Goal: Task Accomplishment & Management: Manage account settings

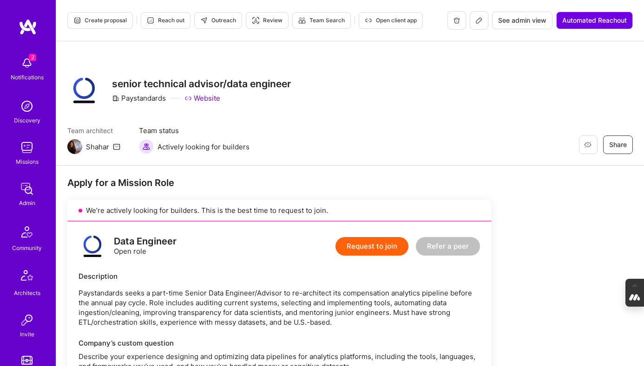
scroll to position [851, 0]
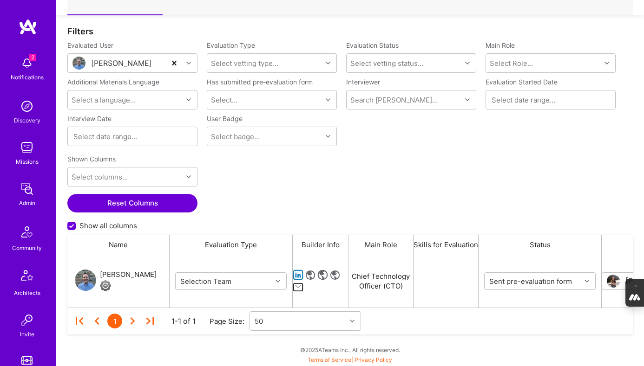
scroll to position [53, 565]
click at [120, 274] on div "Joe Conley" at bounding box center [128, 274] width 57 height 11
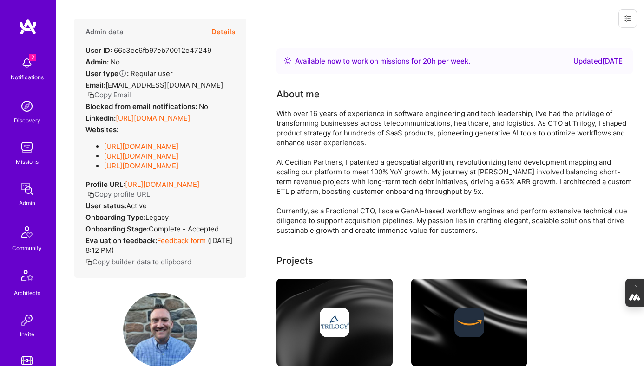
click at [222, 31] on button "Details" at bounding box center [223, 32] width 24 height 27
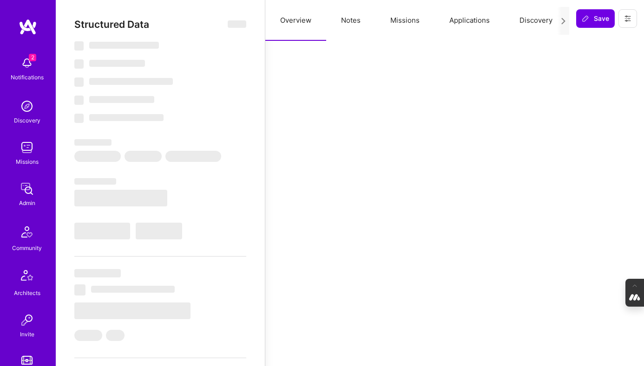
select select "Right Now"
select select "4"
select select "7"
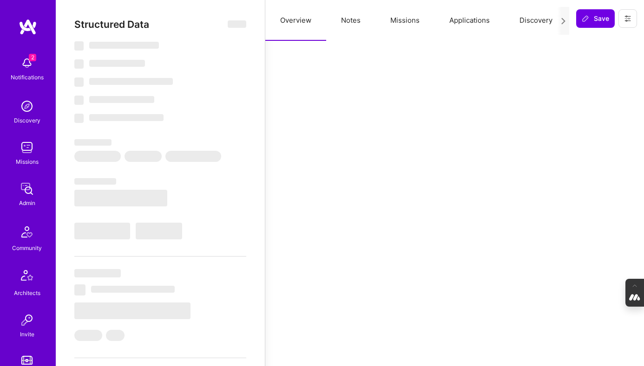
select select "US"
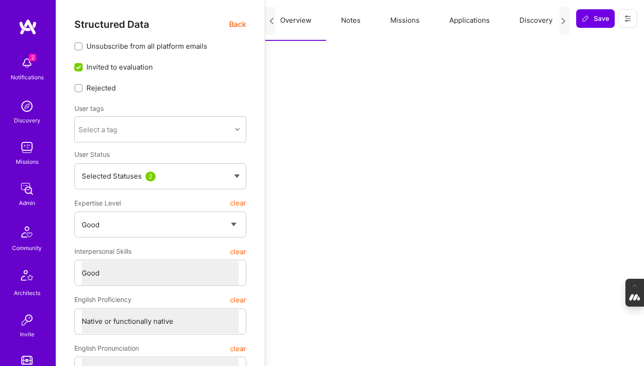
scroll to position [0, 60]
click at [530, 21] on button "Evaluation" at bounding box center [539, 20] width 64 height 41
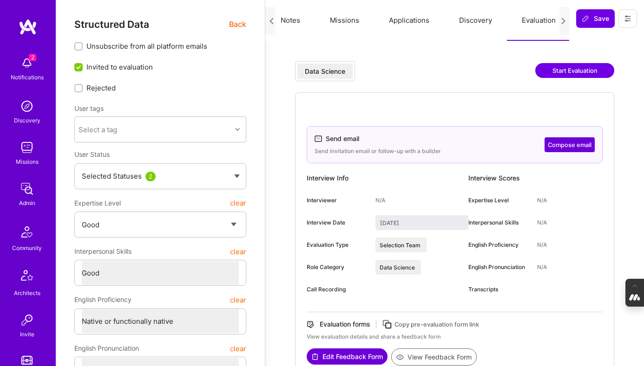
scroll to position [0, 0]
click at [360, 22] on button "Notes" at bounding box center [350, 20] width 49 height 41
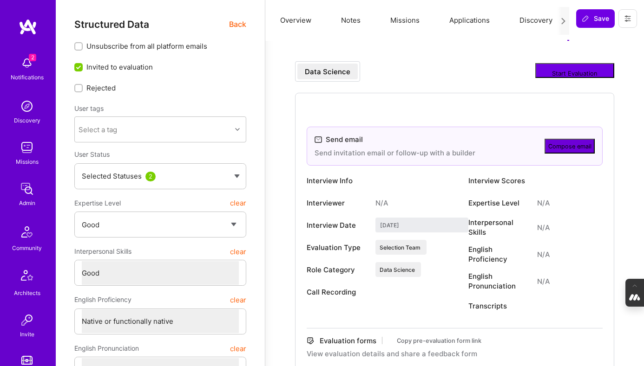
type textarea "x"
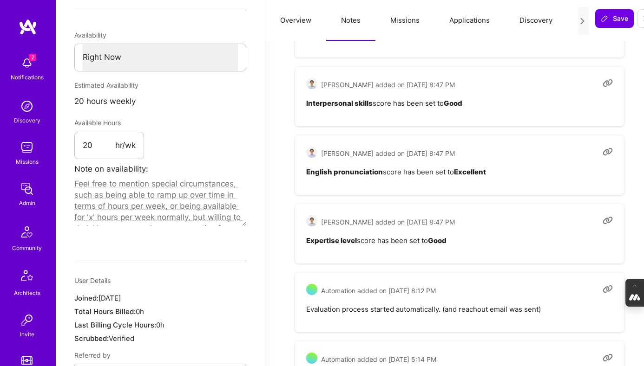
scroll to position [464, 0]
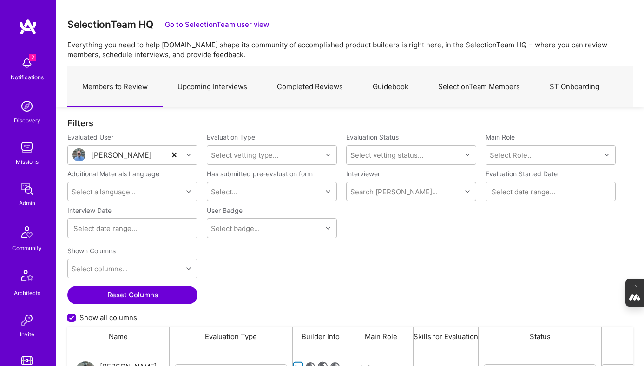
click at [230, 80] on link "Upcoming Interviews" at bounding box center [212, 87] width 99 height 40
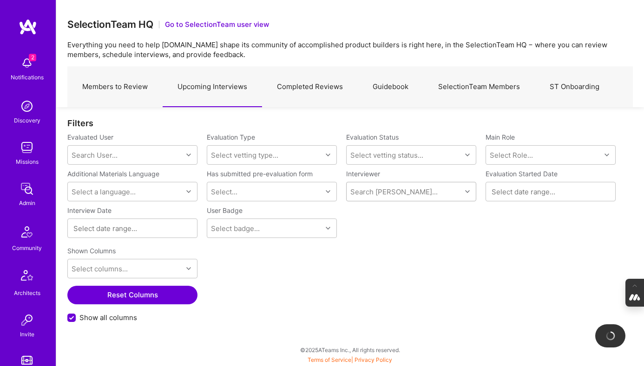
click at [375, 198] on div "Search [PERSON_NAME]..." at bounding box center [403, 192] width 115 height 19
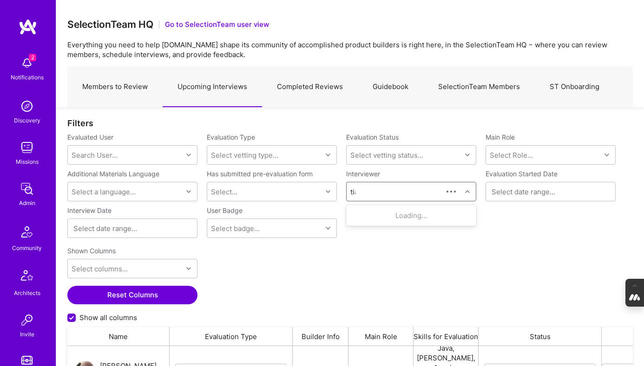
scroll to position [269, 565]
type input "tiago"
click at [395, 215] on div "[PERSON_NAME]" at bounding box center [406, 216] width 61 height 10
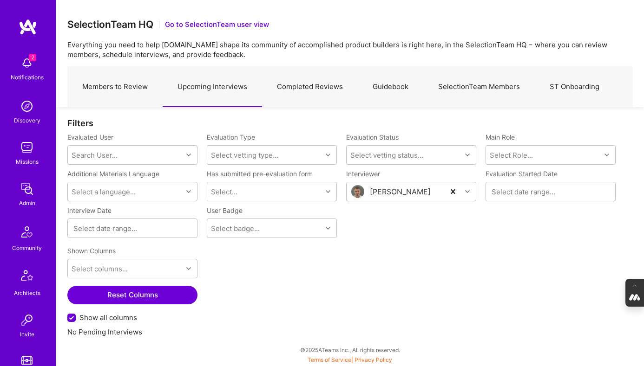
click at [315, 88] on link "Completed Reviews" at bounding box center [310, 87] width 96 height 40
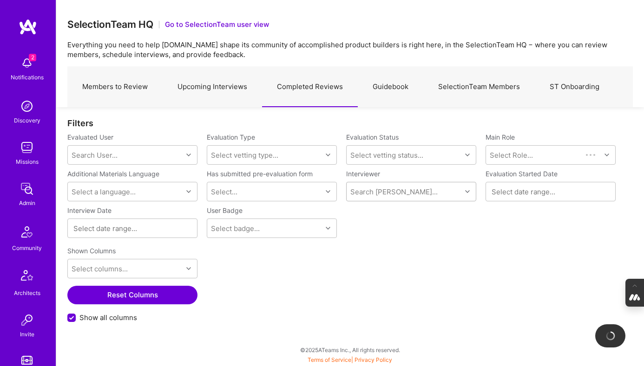
click at [382, 195] on div "Search [PERSON_NAME]..." at bounding box center [393, 192] width 87 height 10
type input "tiago"
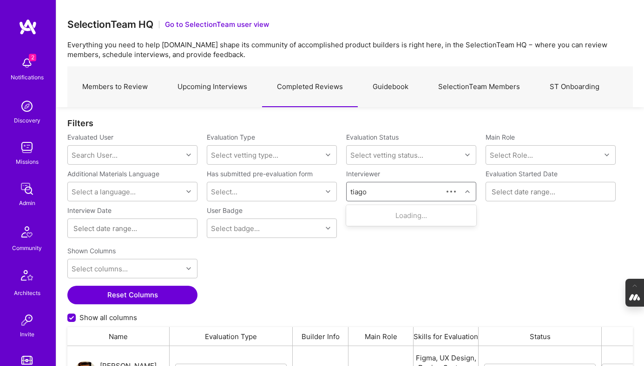
scroll to position [269, 565]
click at [400, 214] on div "Tiago Santos" at bounding box center [406, 216] width 61 height 10
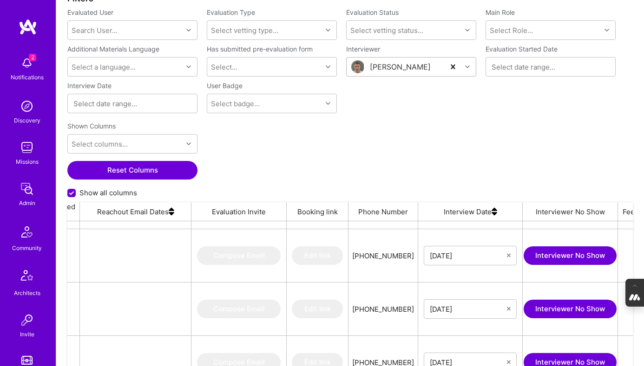
scroll to position [0, 1061]
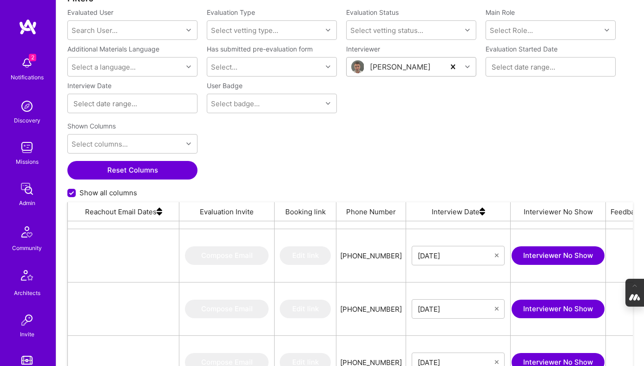
click at [479, 215] on img at bounding box center [482, 211] width 6 height 19
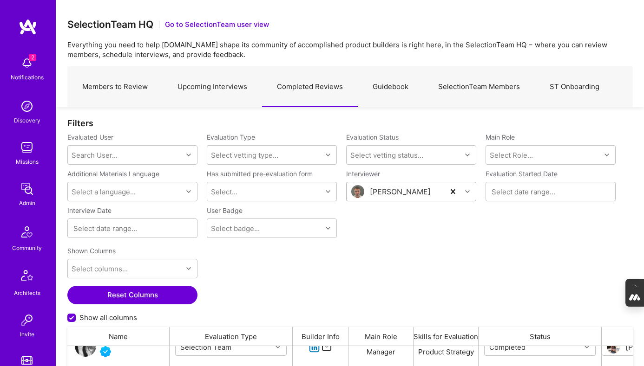
click at [205, 90] on link "Upcoming Interviews" at bounding box center [212, 87] width 99 height 40
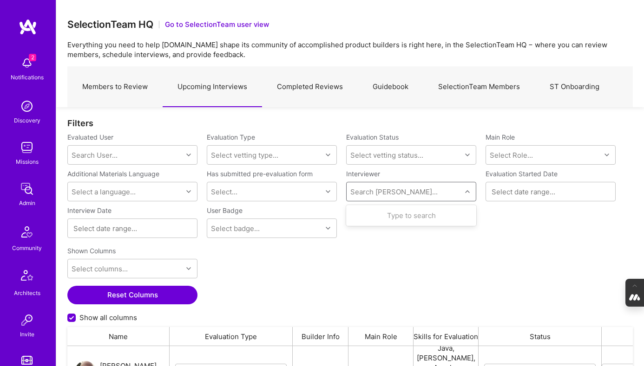
click at [385, 191] on div "Search Vetter..." at bounding box center [393, 192] width 87 height 10
type input "javier"
click at [391, 219] on div "Javier Rincon" at bounding box center [406, 216] width 61 height 10
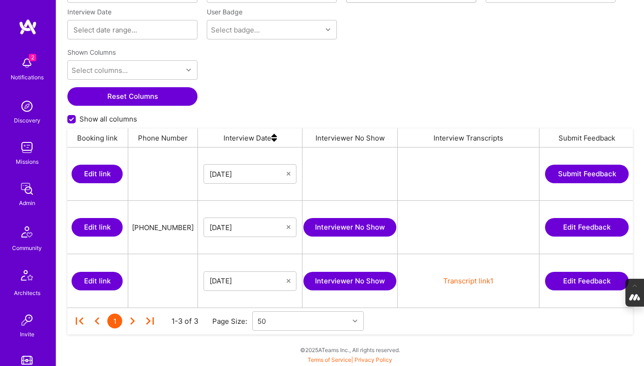
scroll to position [0, 1366]
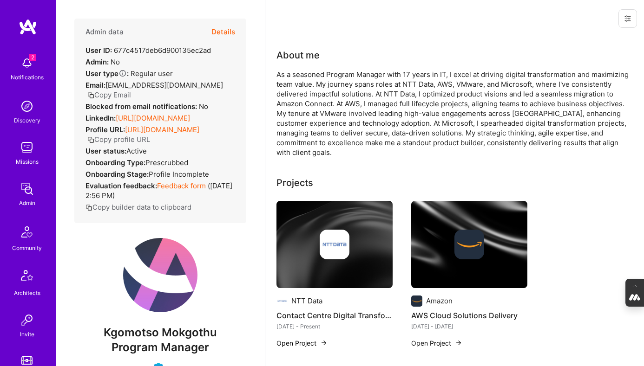
click at [227, 26] on button "Details" at bounding box center [223, 32] width 24 height 27
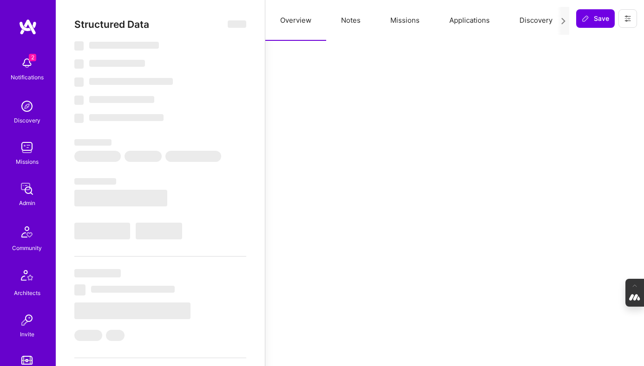
select select "Verified"
select select "ZA"
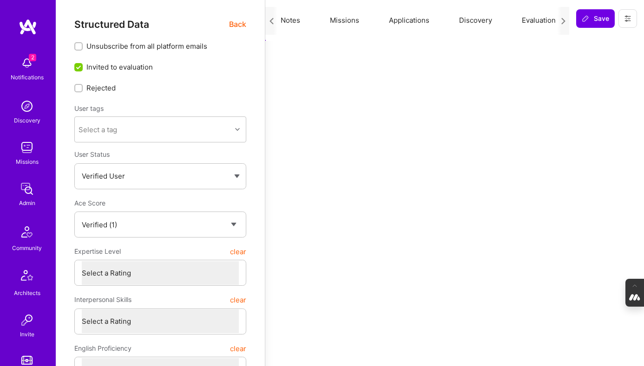
click at [529, 22] on button "Evaluation" at bounding box center [539, 20] width 64 height 41
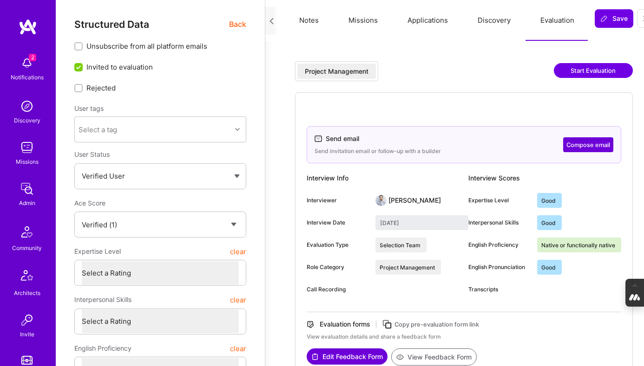
click at [238, 26] on span "Back" at bounding box center [237, 25] width 17 height 12
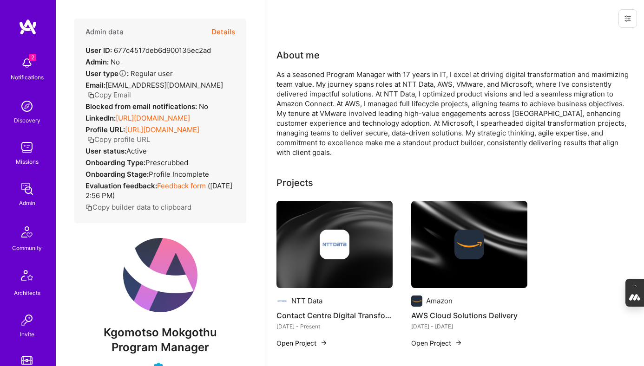
scroll to position [37, 0]
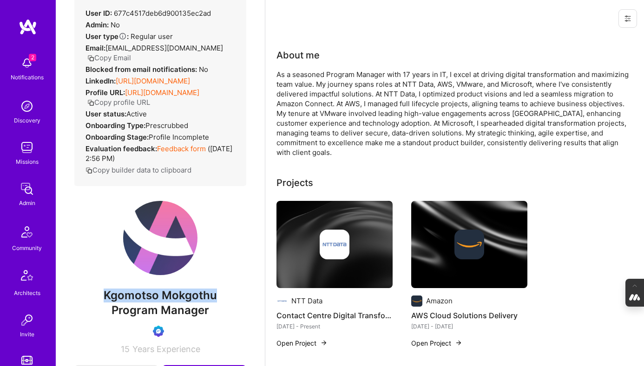
drag, startPoint x: 215, startPoint y: 305, endPoint x: 100, endPoint y: 305, distance: 115.2
click at [100, 303] on span "Kgomotso Mokgothu" at bounding box center [160, 296] width 172 height 14
copy span "Kgomotso Mokgothu"
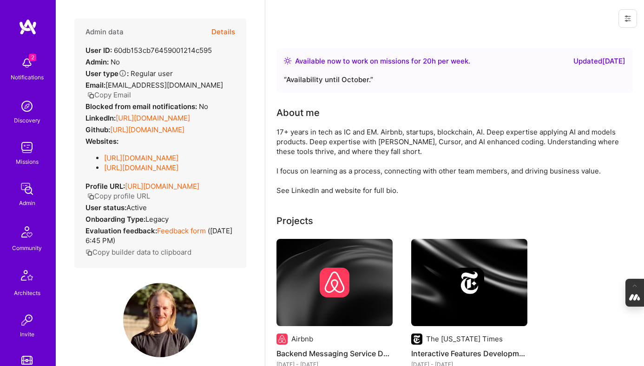
click at [131, 90] on button "Copy Email" at bounding box center [109, 95] width 44 height 10
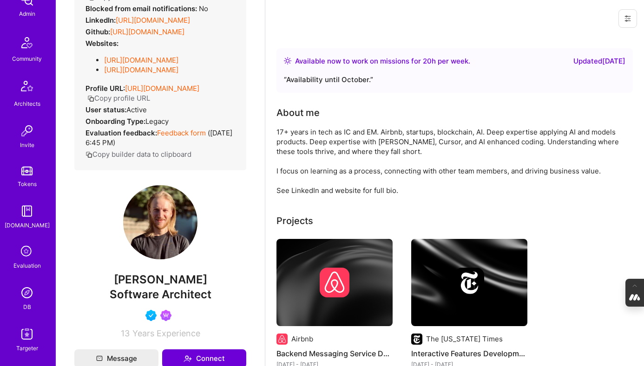
scroll to position [194, 0]
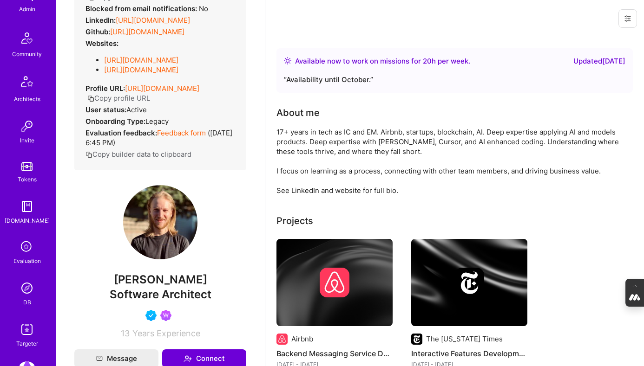
click at [25, 240] on icon at bounding box center [27, 248] width 18 height 18
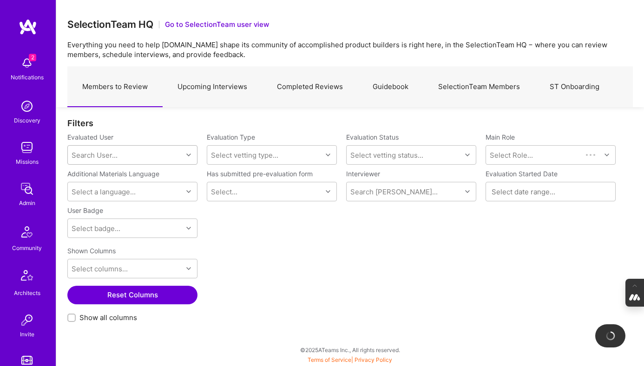
click at [127, 151] on div "Search User..." at bounding box center [125, 155] width 115 height 19
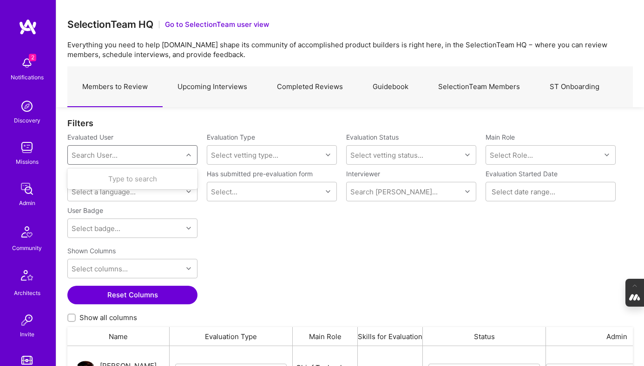
scroll to position [269, 565]
paste input "evancarmi@gmail.com"
type input "evancarmi@gmail.com"
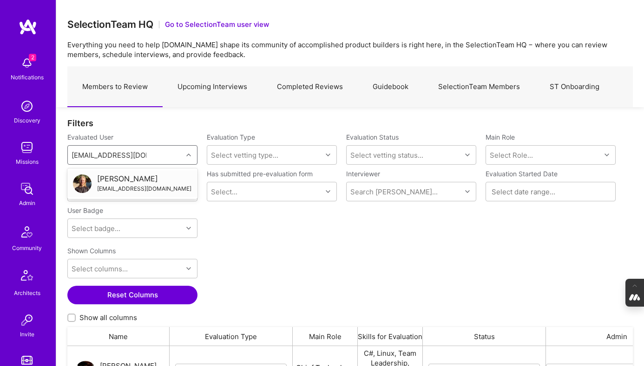
click at [155, 180] on div "Evan Carmi" at bounding box center [144, 179] width 94 height 10
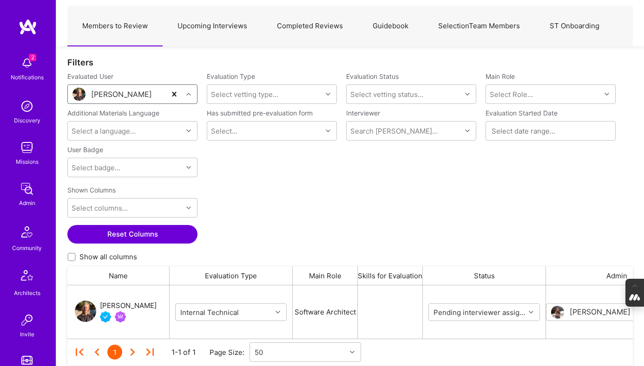
scroll to position [92, 0]
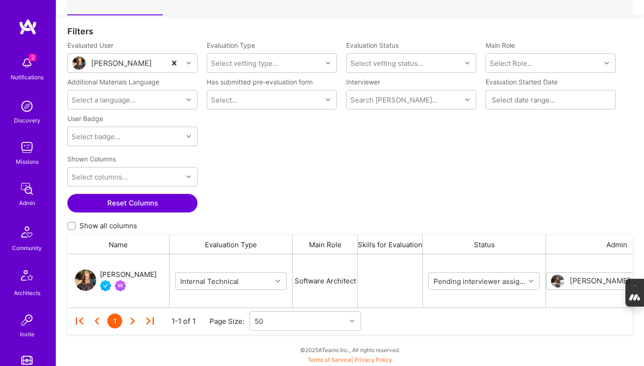
click at [71, 223] on input "Show all columns" at bounding box center [72, 226] width 7 height 7
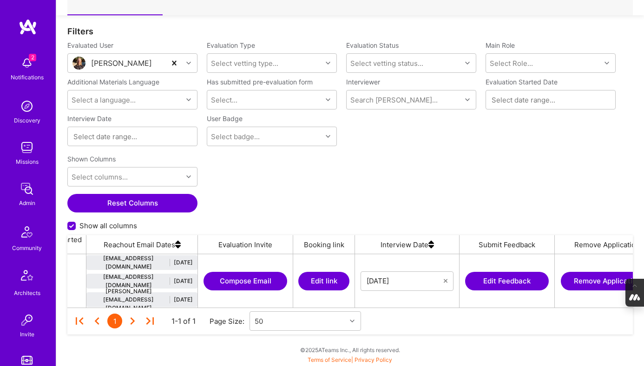
scroll to position [0, 1076]
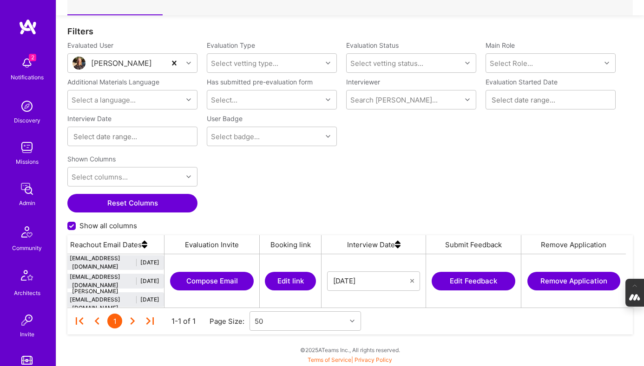
click at [71, 224] on input "Show all columns" at bounding box center [72, 226] width 8 height 8
checkbox input "false"
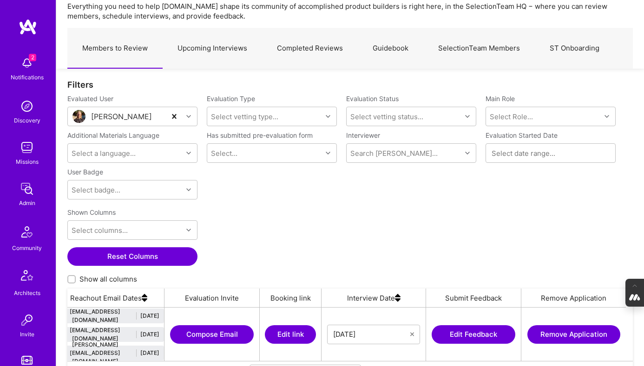
scroll to position [0, 0]
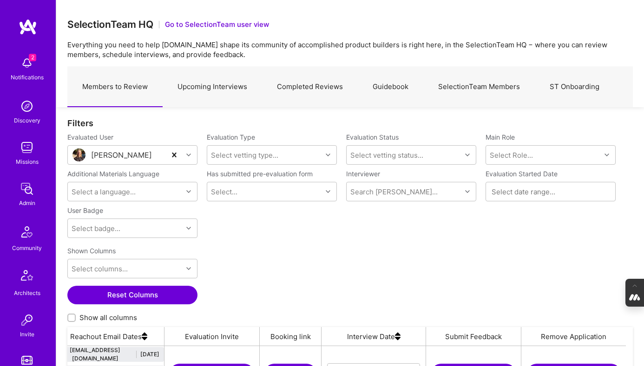
click at [219, 82] on link "Upcoming Interviews" at bounding box center [212, 87] width 99 height 40
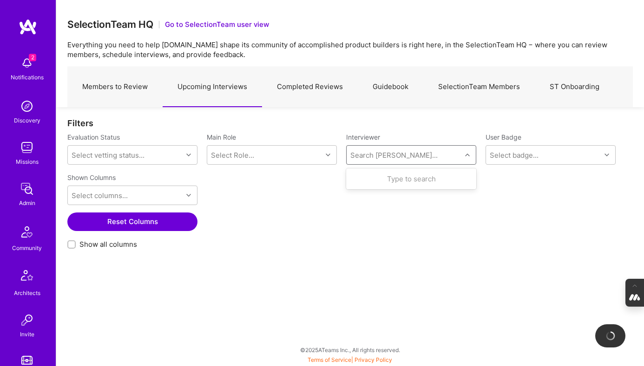
click at [374, 157] on div "Search Vetter..." at bounding box center [393, 155] width 87 height 10
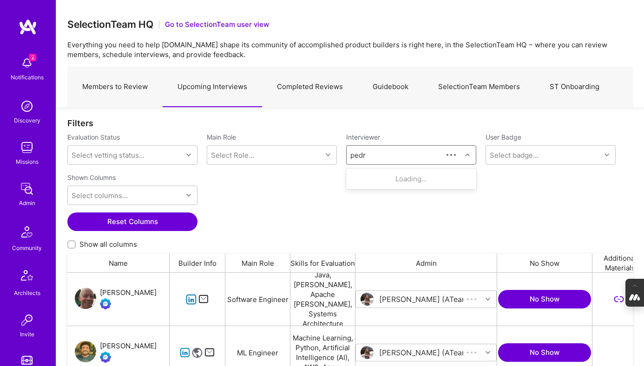
scroll to position [269, 565]
type input "pedro"
click at [377, 167] on div "Evaluation Status Select vetting status... Main Role Select Role... Interviewer…" at bounding box center [349, 151] width 565 height 37
click at [384, 152] on div "Search Vetter..." at bounding box center [393, 155] width 87 height 10
type input "pedro"
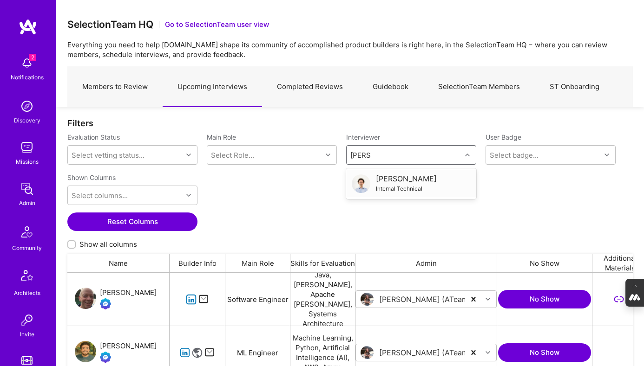
click at [392, 180] on div "[PERSON_NAME]" at bounding box center [406, 179] width 61 height 10
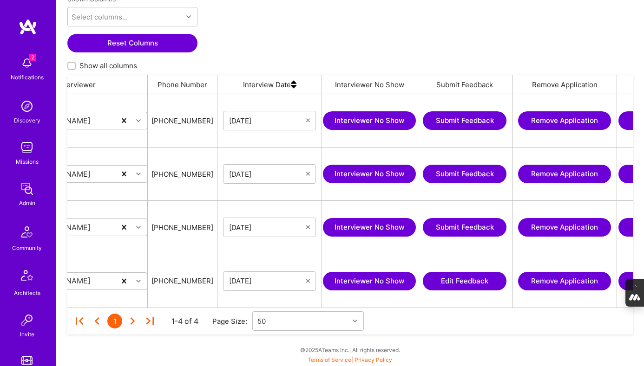
scroll to position [0, 728]
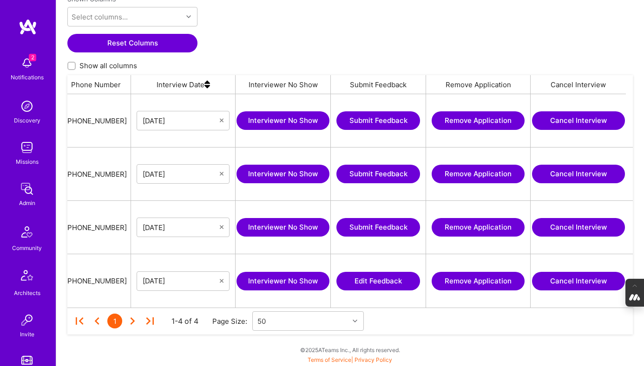
click at [72, 65] on input "Show all columns" at bounding box center [72, 66] width 7 height 7
checkbox input "true"
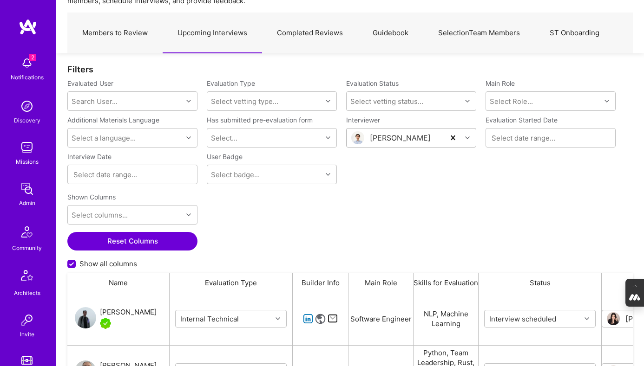
scroll to position [50, 0]
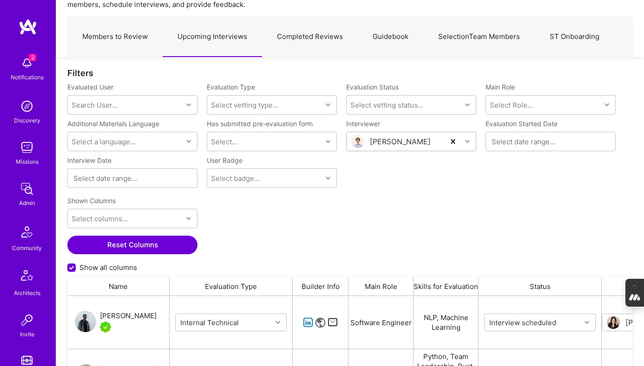
click at [298, 34] on link "Completed Reviews" at bounding box center [310, 37] width 96 height 40
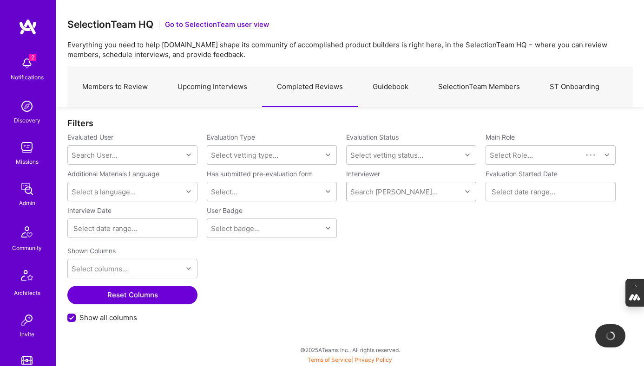
click at [372, 193] on div "Search Vetter..." at bounding box center [393, 192] width 87 height 10
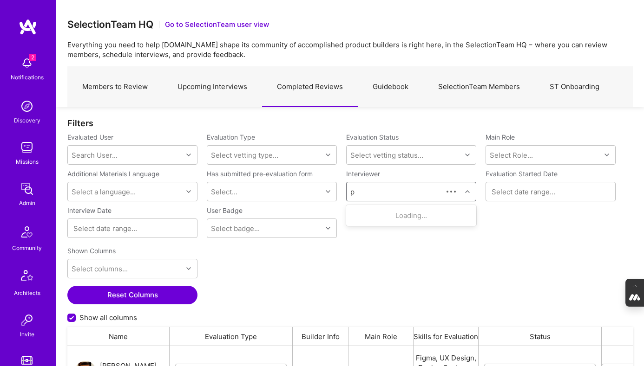
scroll to position [269, 565]
type input "pedro"
click at [398, 217] on div "[PERSON_NAME]" at bounding box center [406, 216] width 61 height 10
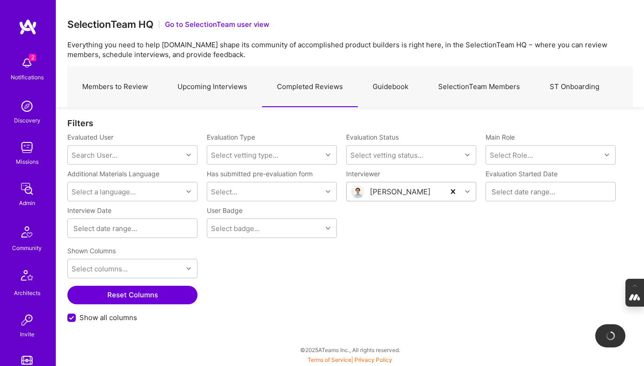
click at [140, 236] on div at bounding box center [132, 229] width 130 height 20
click at [102, 229] on input at bounding box center [132, 228] width 118 height 9
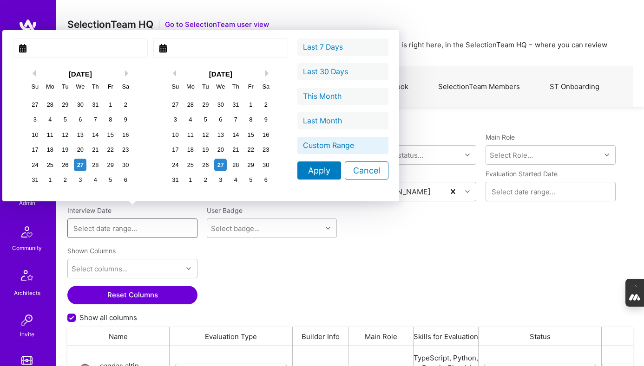
scroll to position [269, 565]
click at [104, 102] on div "1" at bounding box center [110, 104] width 13 height 13
type input "August 01, 2025"
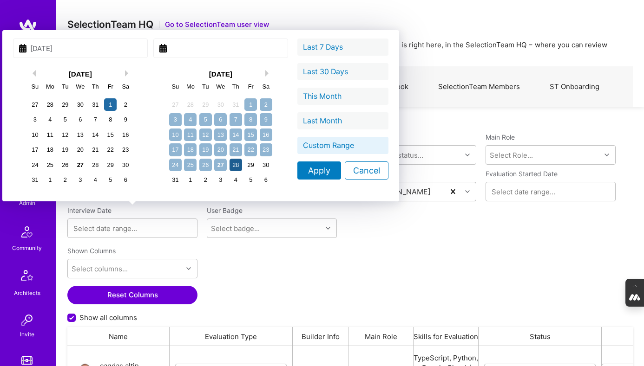
click at [229, 164] on div "28" at bounding box center [235, 165] width 13 height 13
type input "August 28, 2025"
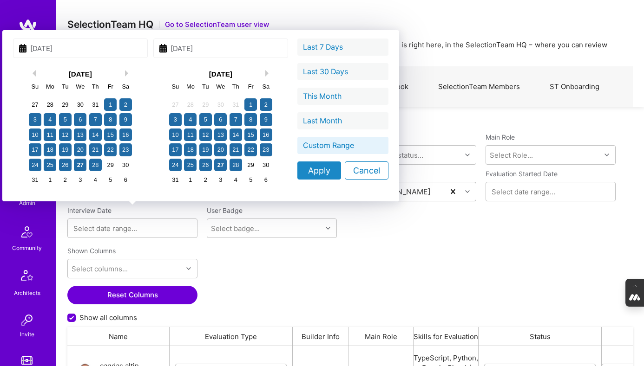
click at [297, 176] on div "Apply" at bounding box center [319, 171] width 44 height 18
type input "08/01/2025 - 08/28/2025"
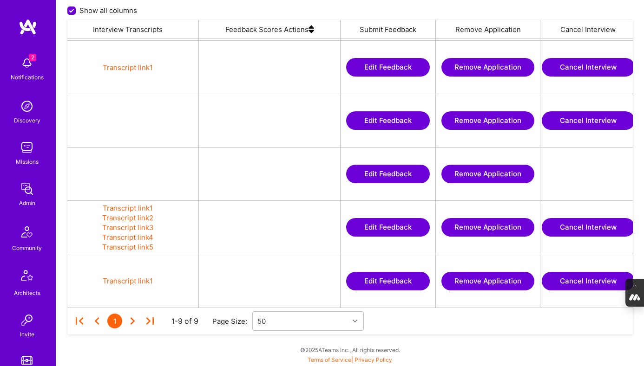
scroll to position [0, 2028]
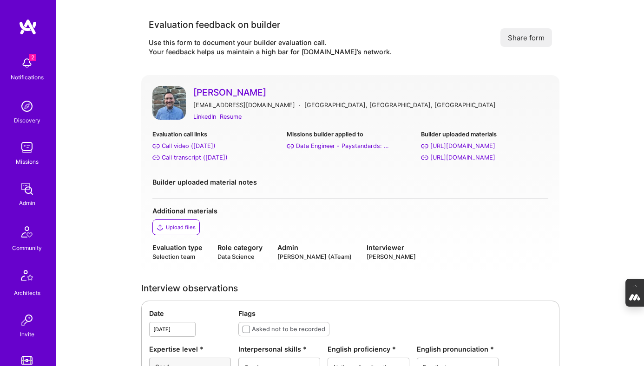
click at [214, 96] on link "[PERSON_NAME]" at bounding box center [370, 92] width 355 height 12
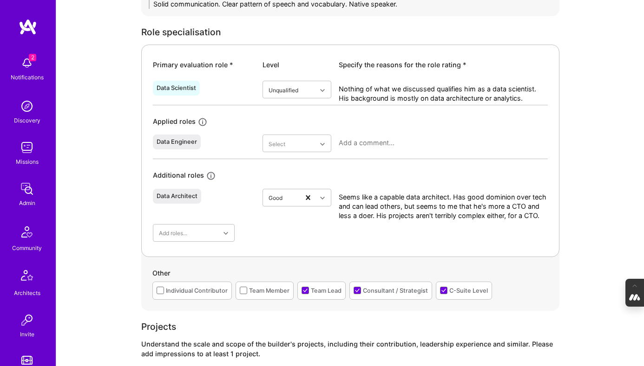
scroll to position [405, 0]
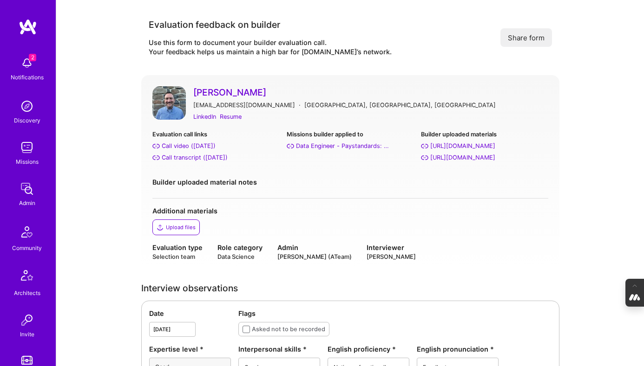
click at [517, 38] on button "Share form" at bounding box center [526, 37] width 52 height 19
click at [510, 40] on button "Share form" at bounding box center [526, 37] width 52 height 19
click at [529, 40] on button "Share form" at bounding box center [526, 37] width 52 height 19
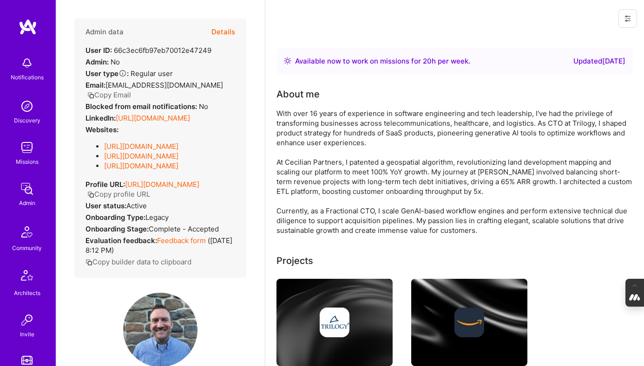
click at [217, 33] on button "Details" at bounding box center [223, 32] width 24 height 27
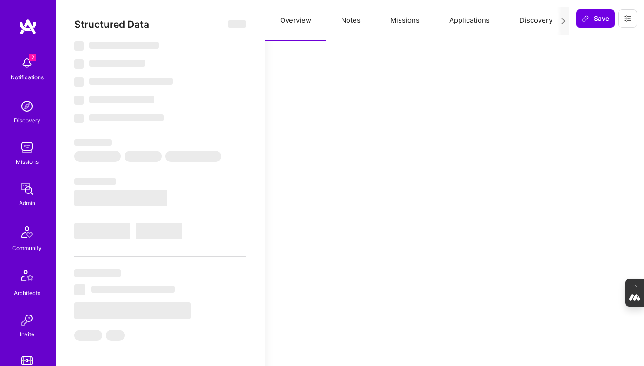
select select "Right Now"
select select "4"
select select "7"
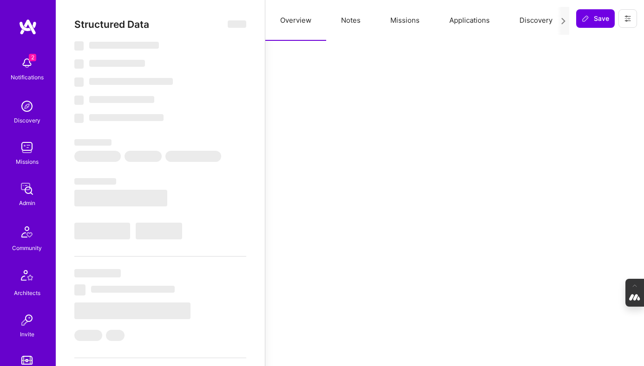
select select "US"
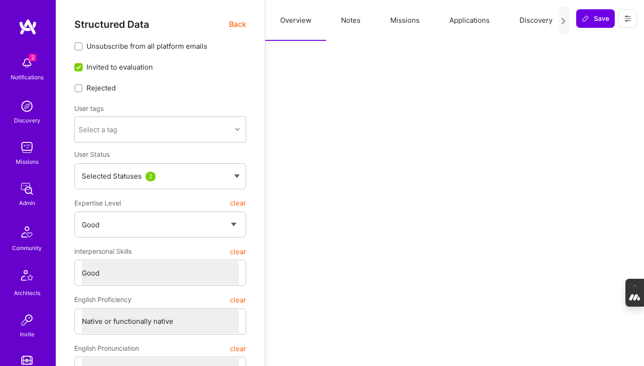
scroll to position [0, 60]
click at [524, 22] on button "Evaluation" at bounding box center [539, 20] width 64 height 41
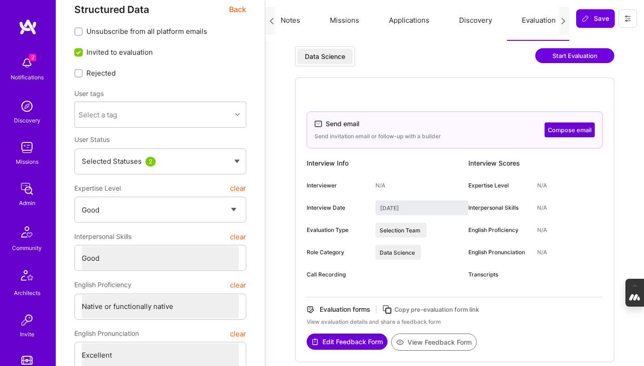
scroll to position [0, 0]
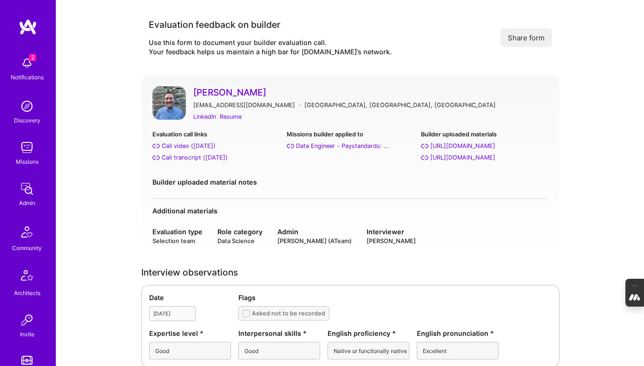
click at [530, 36] on button "Share form" at bounding box center [526, 37] width 52 height 19
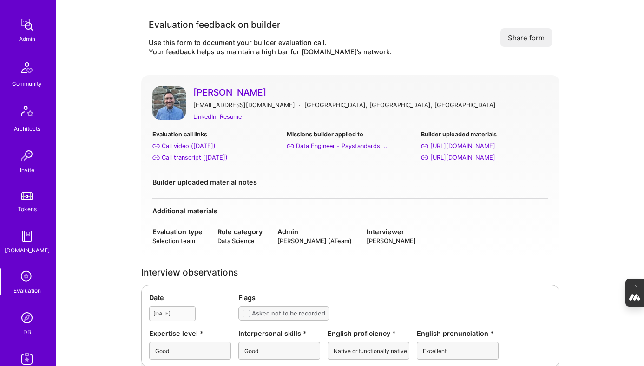
scroll to position [176, 0]
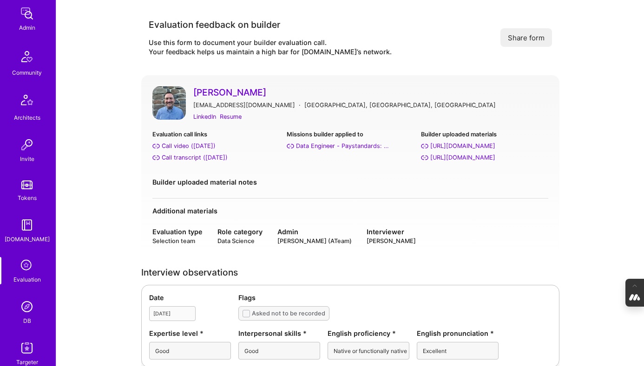
click at [24, 269] on icon at bounding box center [27, 266] width 18 height 18
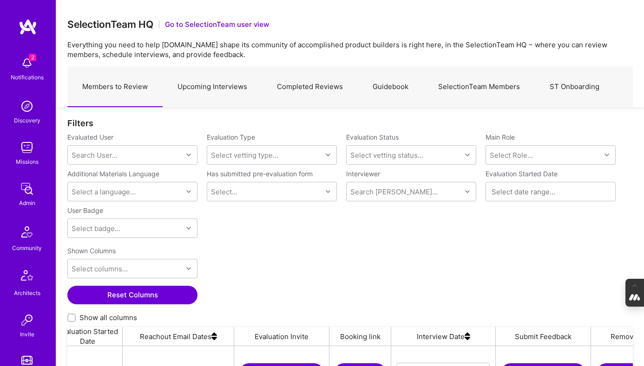
click at [498, 83] on link "SelectionTeam Members" at bounding box center [478, 87] width 111 height 40
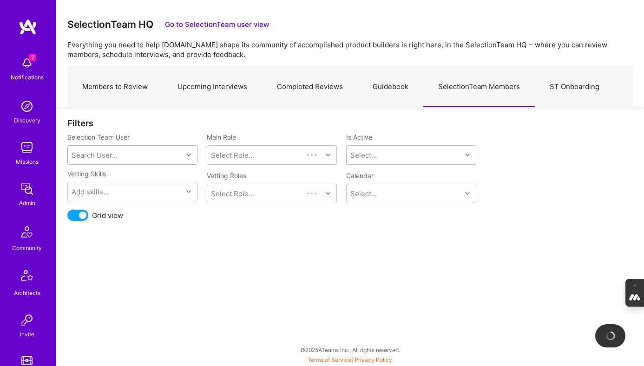
click at [120, 156] on div "Search User..." at bounding box center [125, 155] width 115 height 19
type input "mostafa"
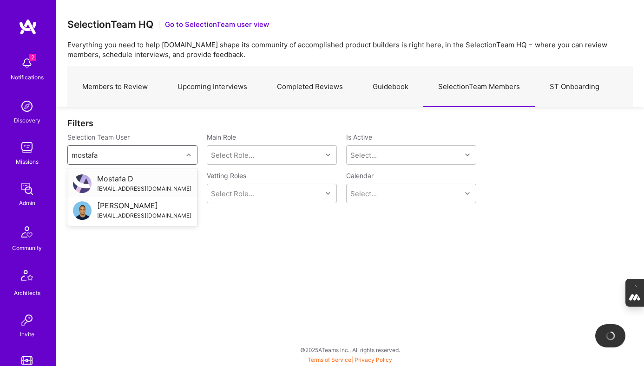
click at [107, 185] on div "[EMAIL_ADDRESS][DOMAIN_NAME]" at bounding box center [144, 189] width 94 height 10
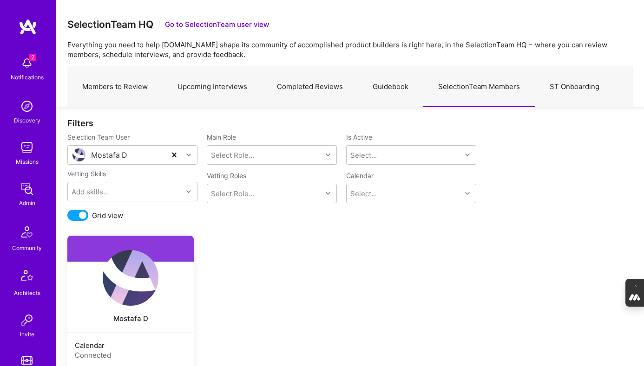
click at [313, 91] on link "Completed Reviews" at bounding box center [310, 87] width 96 height 40
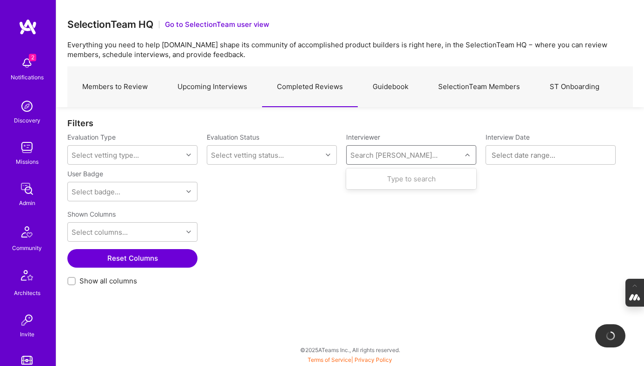
click at [406, 162] on div "Search [PERSON_NAME]..." at bounding box center [403, 155] width 115 height 19
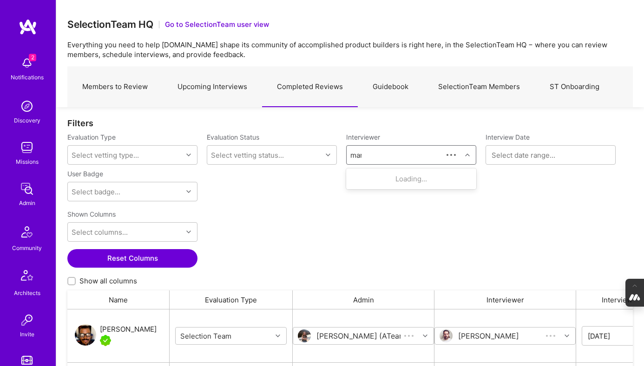
scroll to position [269, 565]
type input "[PERSON_NAME]"
click at [405, 178] on div "[PERSON_NAME]" at bounding box center [406, 179] width 61 height 10
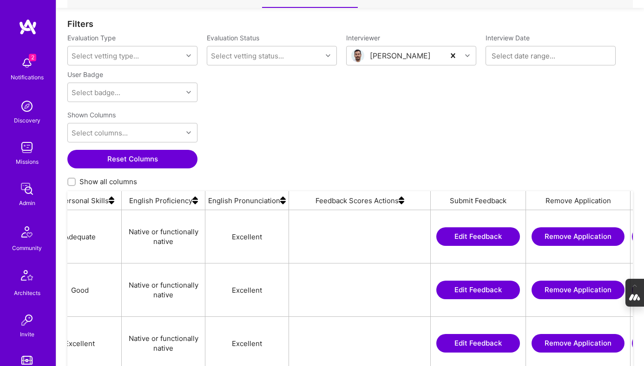
scroll to position [0, 906]
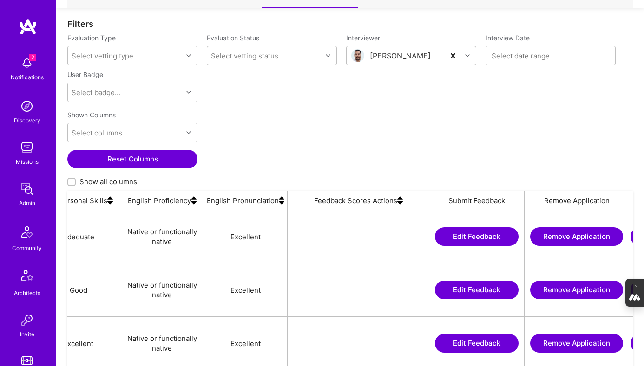
click at [72, 179] on input "Show all columns" at bounding box center [72, 182] width 7 height 7
checkbox input "true"
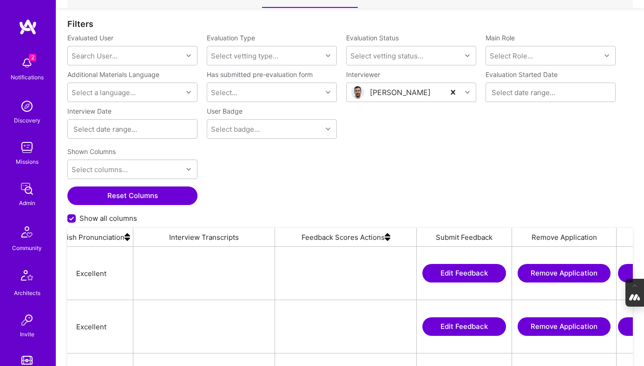
scroll to position [0, 2037]
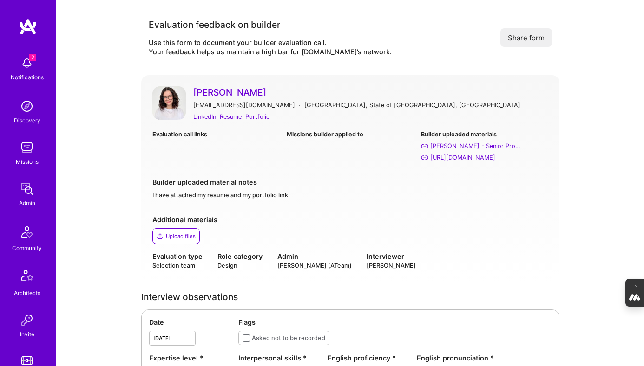
click at [525, 34] on button "Share form" at bounding box center [526, 37] width 52 height 19
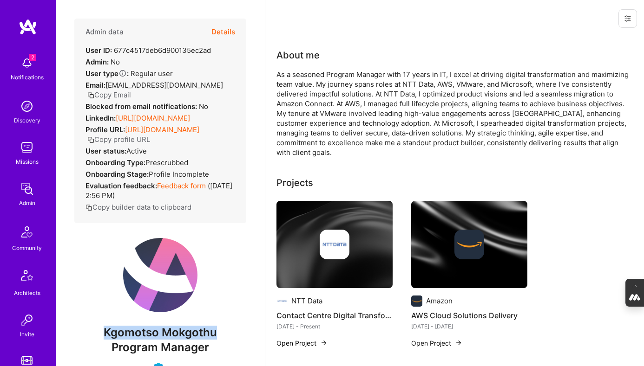
click at [225, 31] on button "Details" at bounding box center [223, 32] width 24 height 27
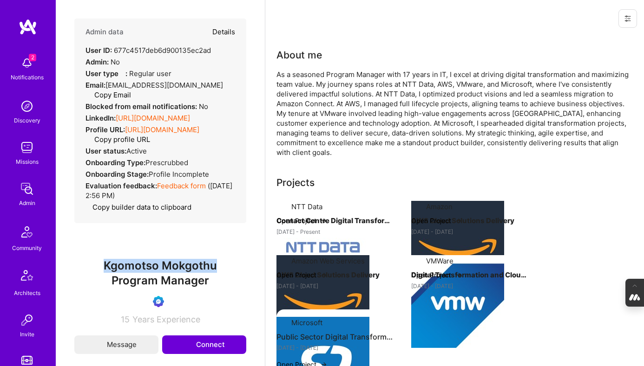
type textarea "x"
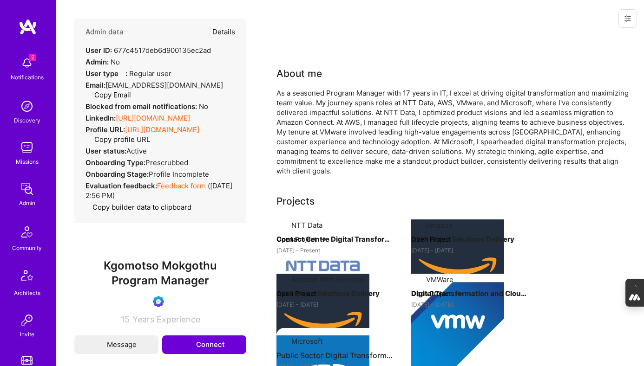
select select "Verified"
select select "ZA"
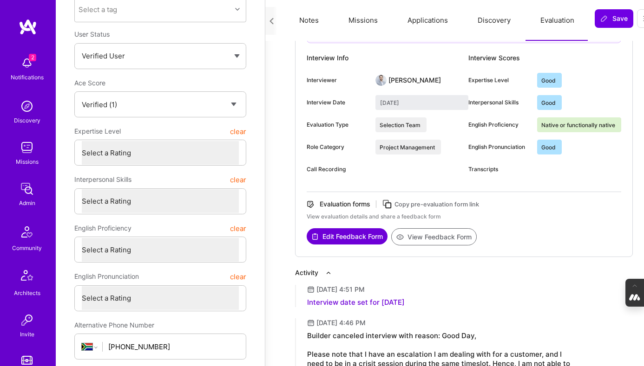
scroll to position [124, 0]
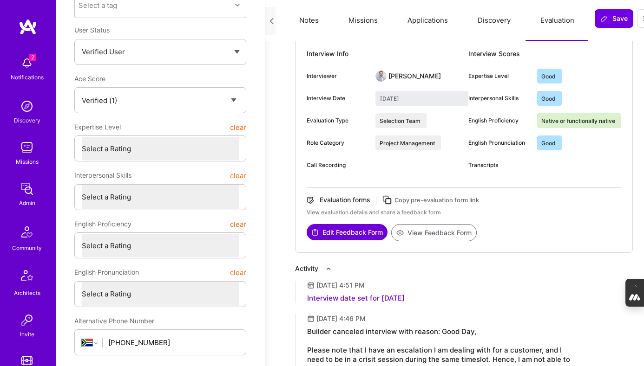
click at [436, 233] on button "View Feedback Form" at bounding box center [433, 232] width 85 height 17
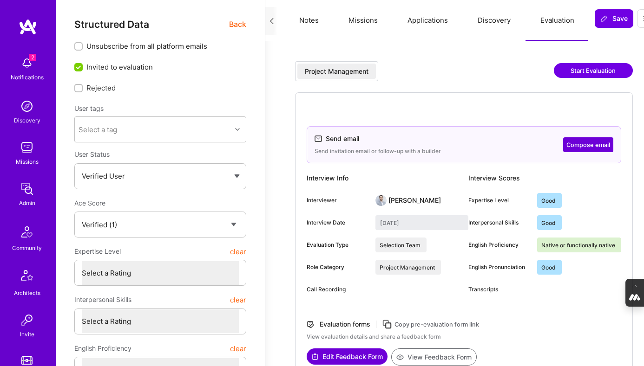
click at [237, 21] on span "Back" at bounding box center [237, 25] width 17 height 12
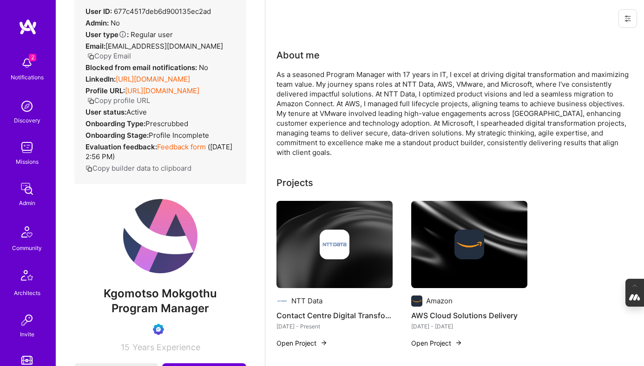
scroll to position [42, 0]
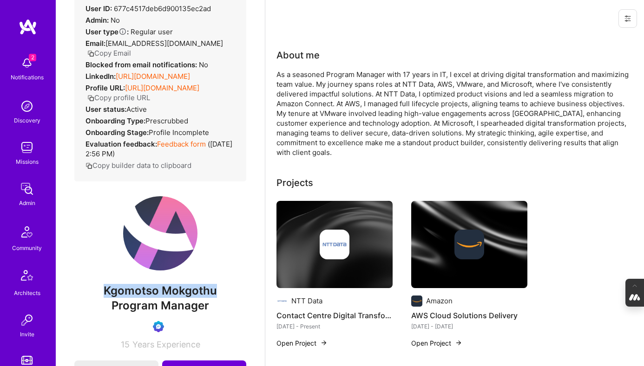
drag, startPoint x: 216, startPoint y: 303, endPoint x: 98, endPoint y: 299, distance: 119.0
click at [98, 298] on span "Kgomotso Mokgothu" at bounding box center [160, 291] width 172 height 14
copy span "Kgomotso Mokgothu"
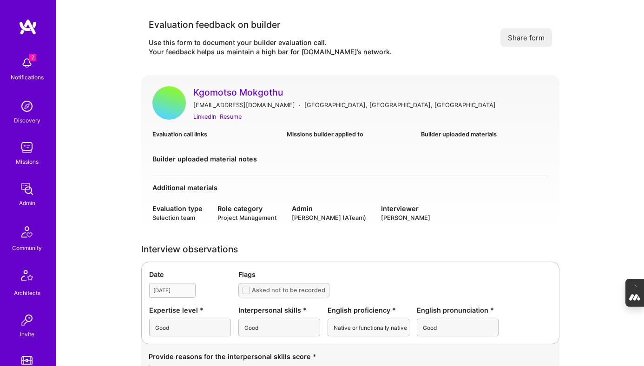
click at [534, 36] on button "Share form" at bounding box center [526, 37] width 52 height 19
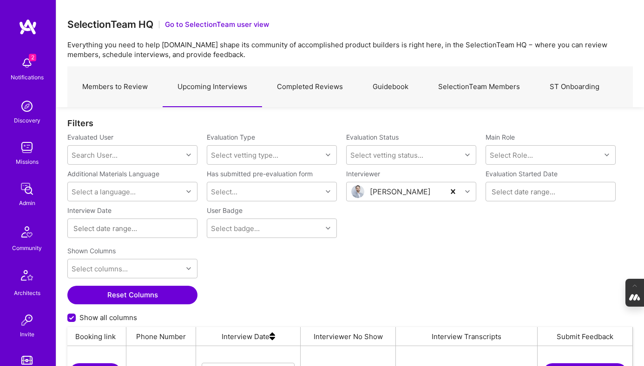
click at [307, 87] on link "Completed Reviews" at bounding box center [310, 87] width 96 height 40
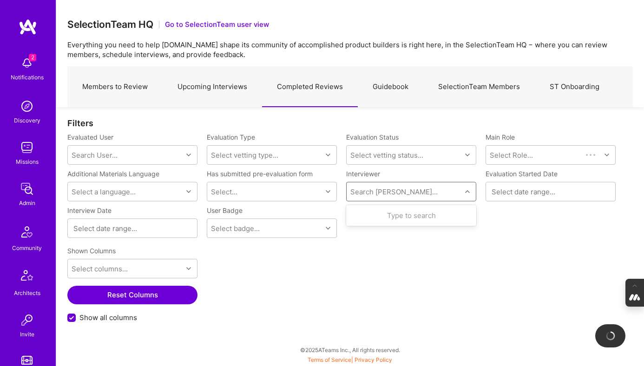
click at [405, 192] on div "Search [PERSON_NAME]..." at bounding box center [403, 192] width 115 height 19
type input "tiago"
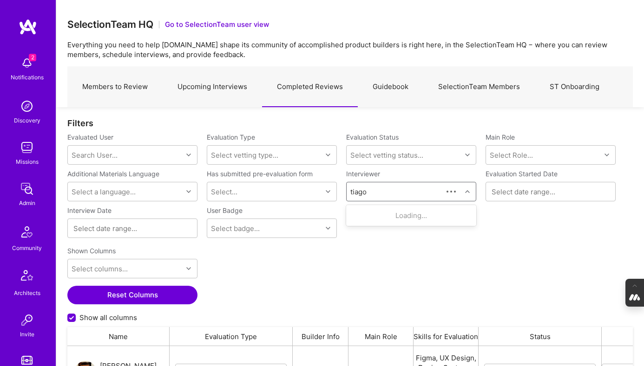
scroll to position [269, 565]
click at [368, 219] on img at bounding box center [361, 220] width 19 height 19
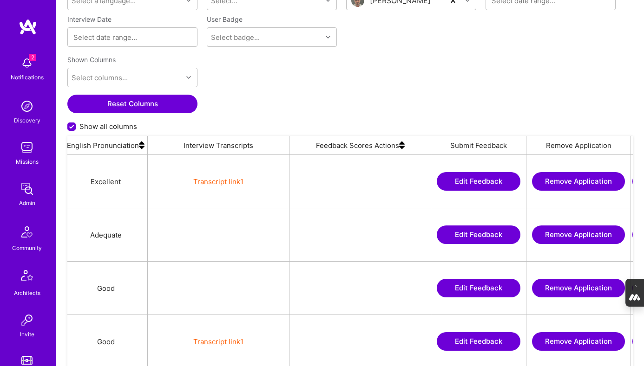
scroll to position [0, 2037]
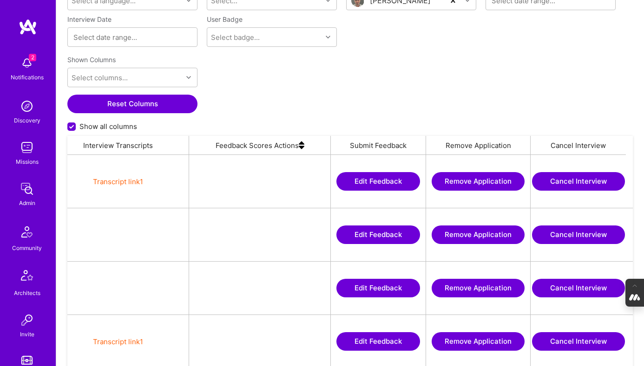
click at [368, 232] on button "Edit Feedback" at bounding box center [378, 235] width 84 height 19
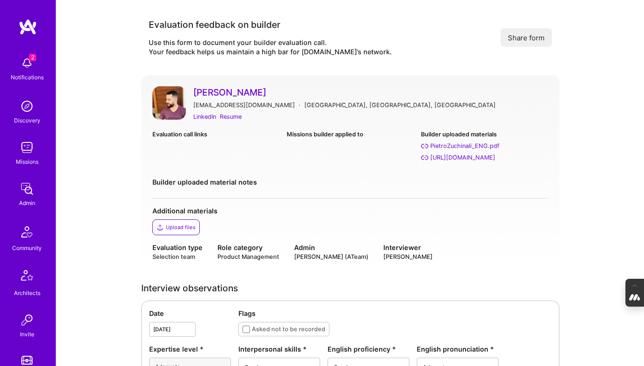
click at [511, 38] on button "Share form" at bounding box center [526, 37] width 52 height 19
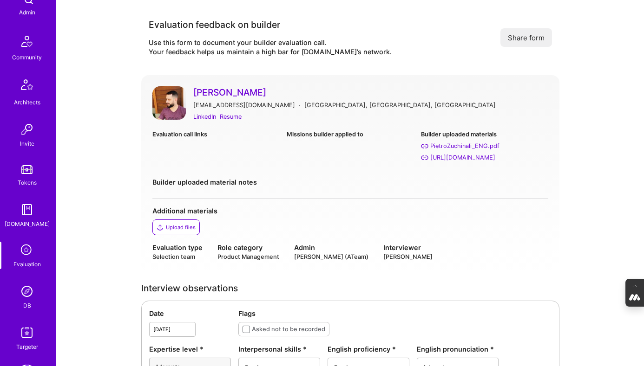
scroll to position [192, 0]
click at [26, 293] on img at bounding box center [27, 290] width 19 height 19
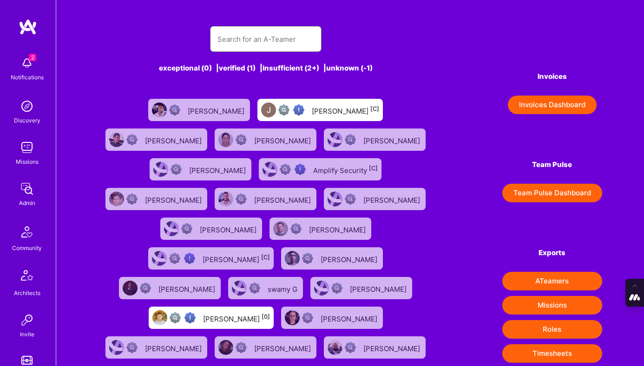
click at [271, 36] on input "text" at bounding box center [265, 39] width 97 height 24
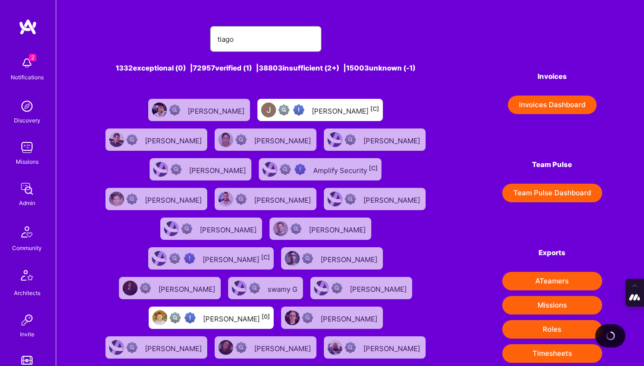
type input "Tiago Santos"
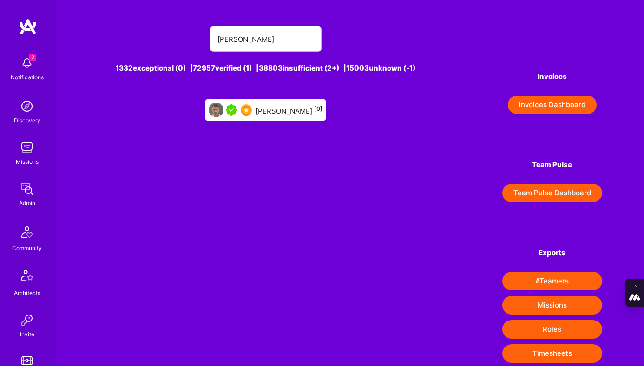
click at [288, 115] on div "Tiago Santos [0]" at bounding box center [288, 110] width 67 height 12
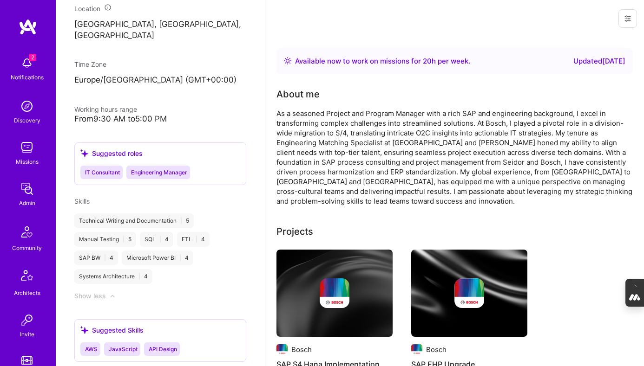
scroll to position [494, 0]
click at [98, 300] on div "Show less" at bounding box center [90, 295] width 32 height 9
click at [108, 300] on div at bounding box center [108, 295] width 4 height 9
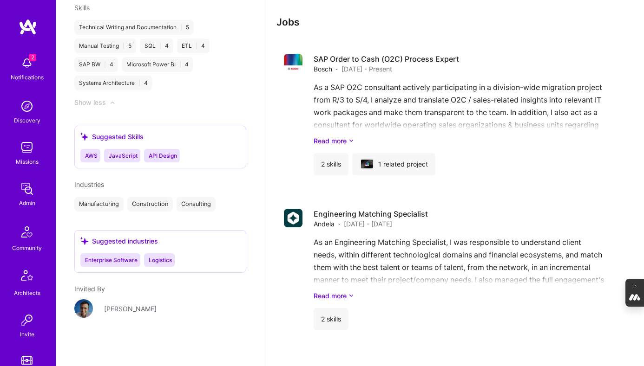
scroll to position [764, 0]
click at [347, 131] on div "As a SAP O2C consultant actively participating in a division-wide migration pro…" at bounding box center [459, 113] width 293 height 65
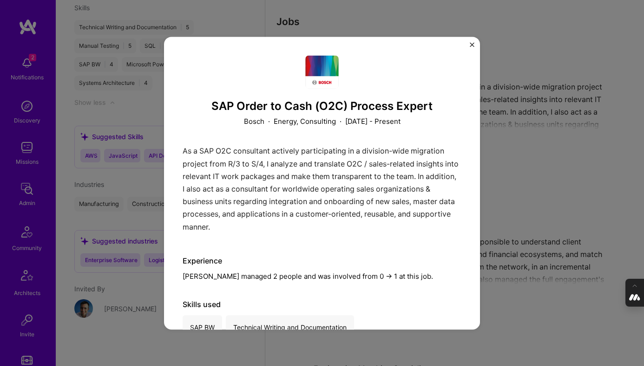
click at [474, 43] on img "Close" at bounding box center [472, 44] width 5 height 5
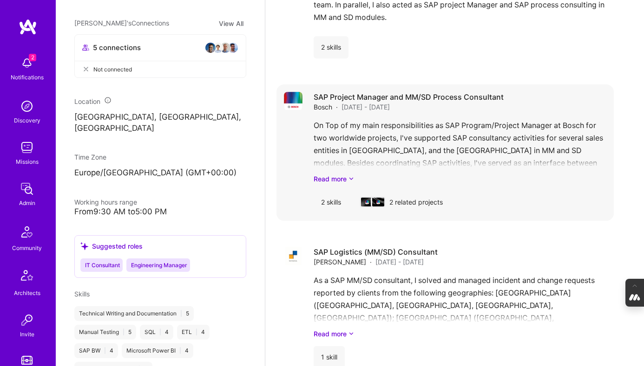
scroll to position [1339, 0]
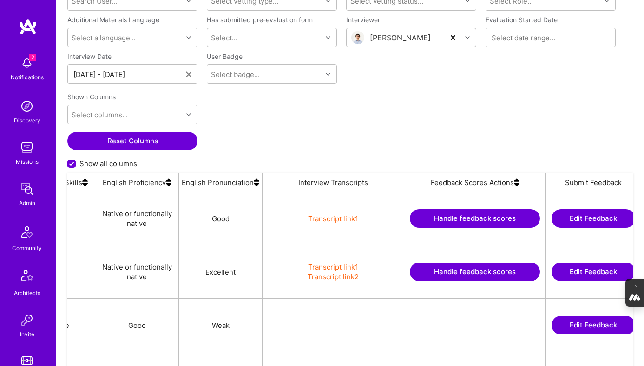
scroll to position [0, 1855]
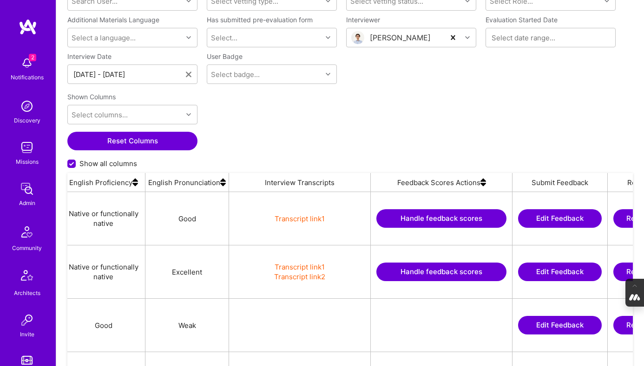
click at [422, 267] on button "Handle feedback scores" at bounding box center [441, 272] width 130 height 19
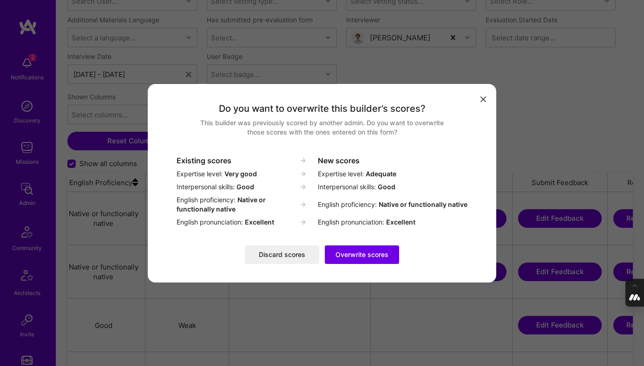
click at [269, 254] on button "Discard scores" at bounding box center [282, 255] width 74 height 19
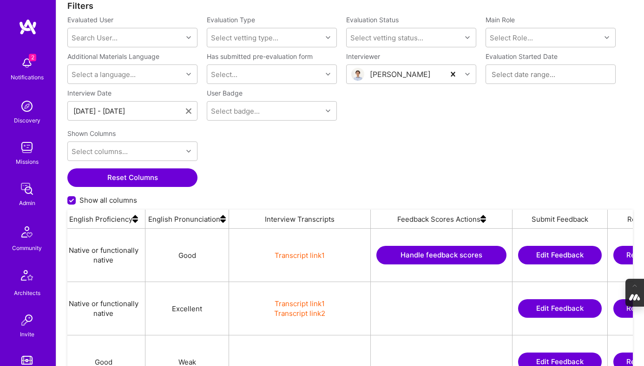
scroll to position [108, 0]
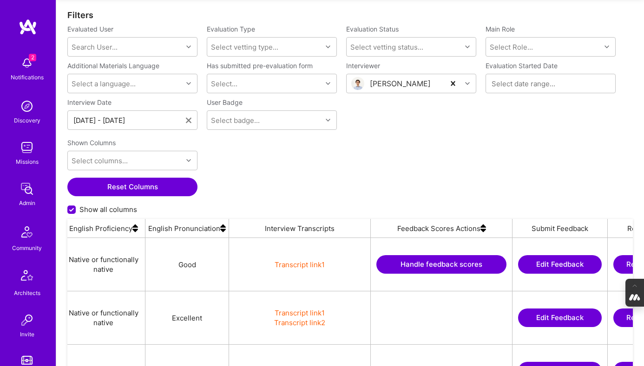
click at [401, 263] on button "Handle feedback scores" at bounding box center [441, 264] width 130 height 19
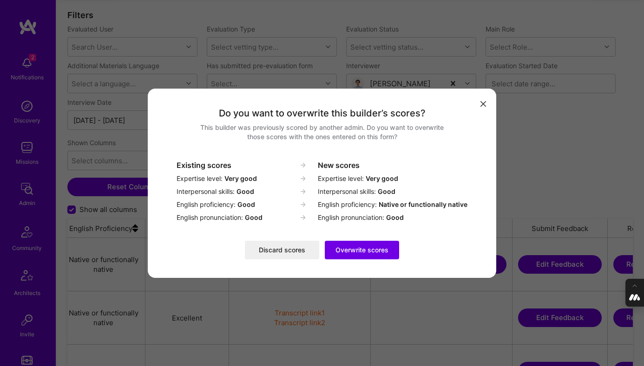
click at [356, 250] on button "Overwrite scores" at bounding box center [362, 250] width 74 height 19
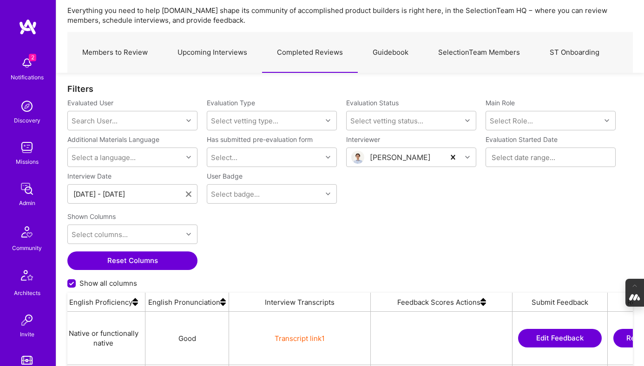
scroll to position [0, 0]
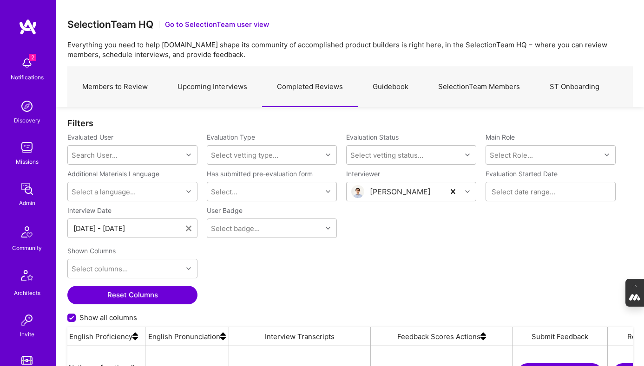
click at [190, 228] on icon at bounding box center [189, 229] width 6 height 6
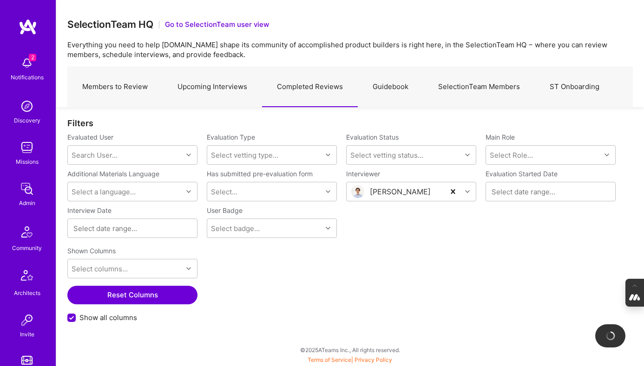
click at [202, 87] on link "Upcoming Interviews" at bounding box center [212, 87] width 99 height 40
click at [115, 86] on link "Members to Review" at bounding box center [114, 87] width 95 height 40
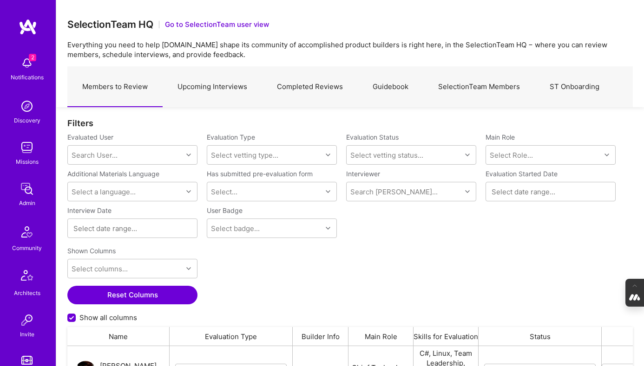
scroll to position [269, 565]
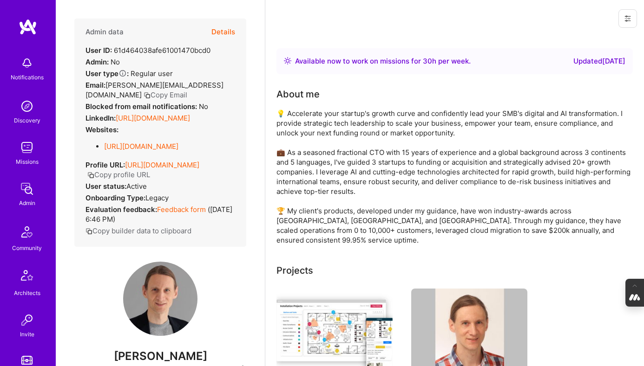
click at [221, 31] on button "Details" at bounding box center [223, 32] width 24 height 27
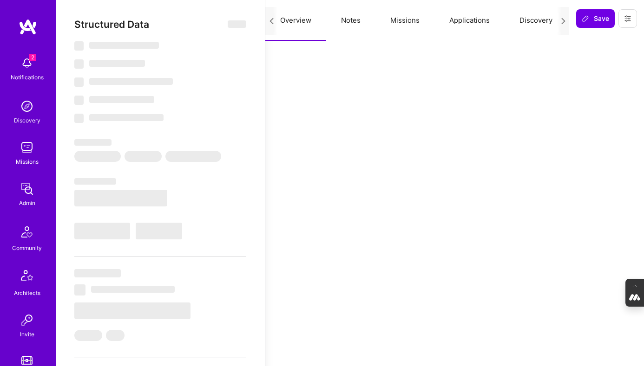
scroll to position [0, 60]
click at [536, 21] on button "Evaluation" at bounding box center [539, 20] width 64 height 41
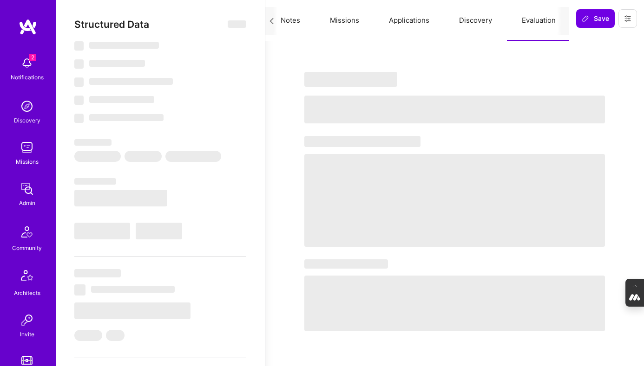
scroll to position [0, 42]
select select "Right Now"
select select "5"
select select "4"
select select "7"
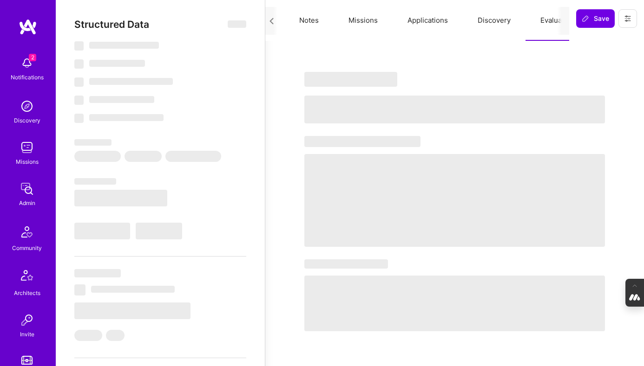
select select "7"
select select "IT"
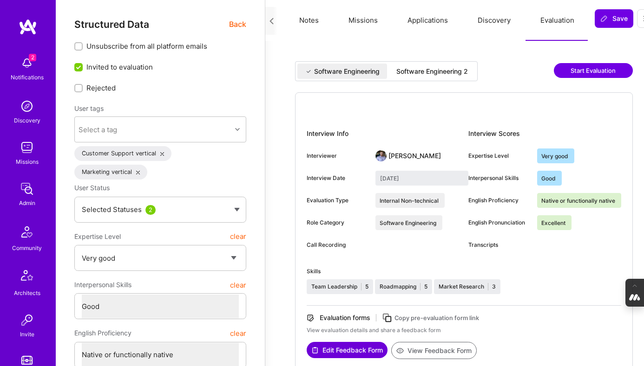
click at [435, 71] on div "Software Engineering 2" at bounding box center [432, 71] width 72 height 9
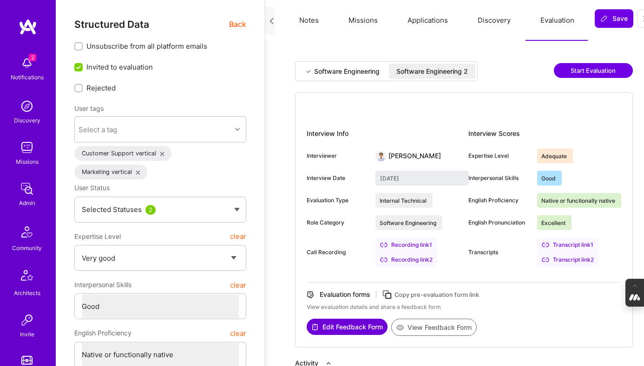
click at [347, 70] on div "Software Engineering" at bounding box center [346, 71] width 65 height 9
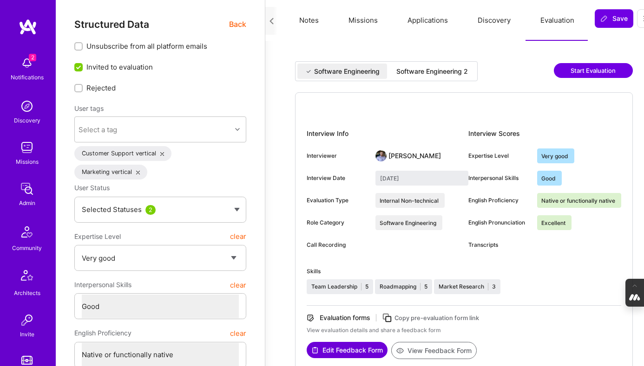
click at [416, 72] on div "Software Engineering 2" at bounding box center [432, 71] width 72 height 9
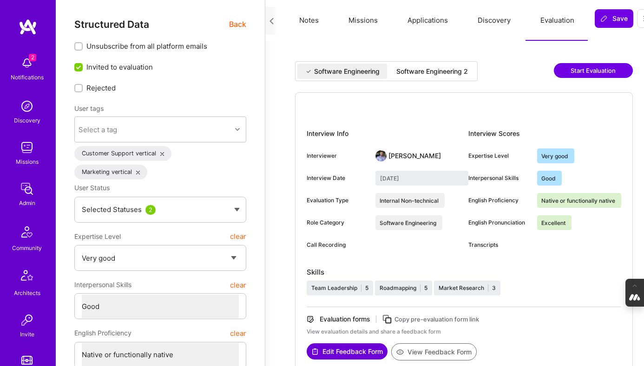
type input "August 27, 2025"
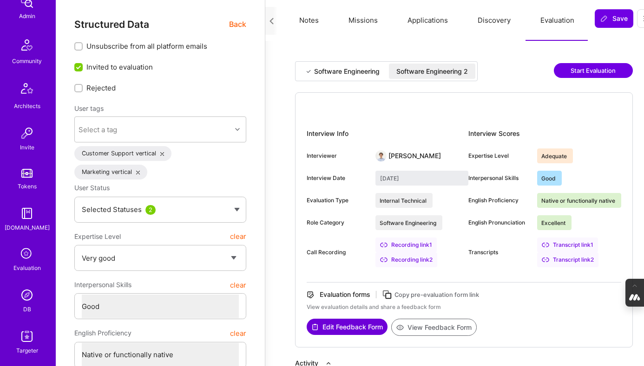
scroll to position [190, 0]
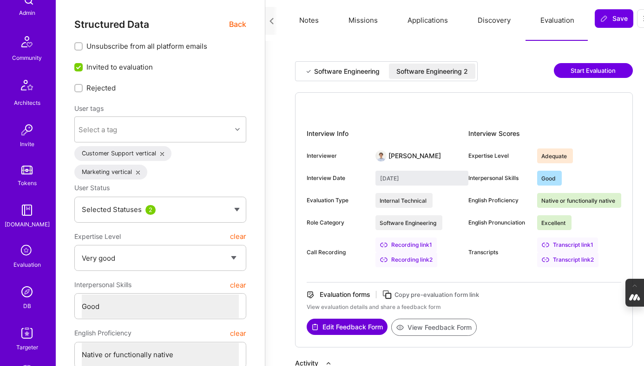
click at [25, 251] on icon at bounding box center [27, 251] width 18 height 18
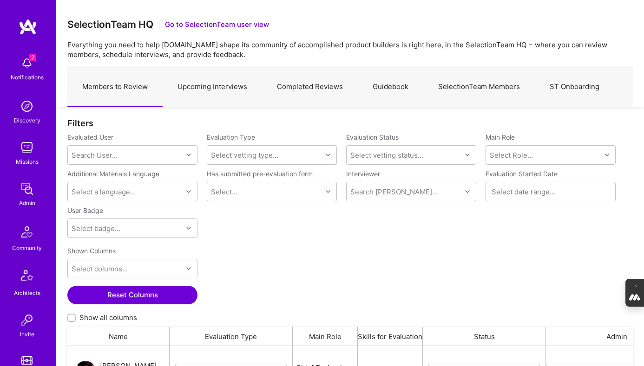
scroll to position [269, 565]
click at [297, 85] on link "Completed Reviews" at bounding box center [310, 87] width 96 height 40
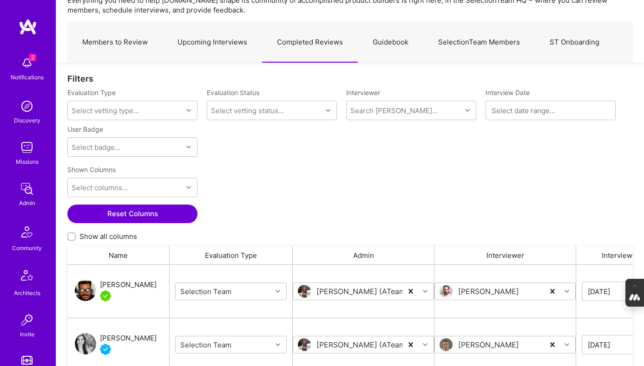
scroll to position [55, 0]
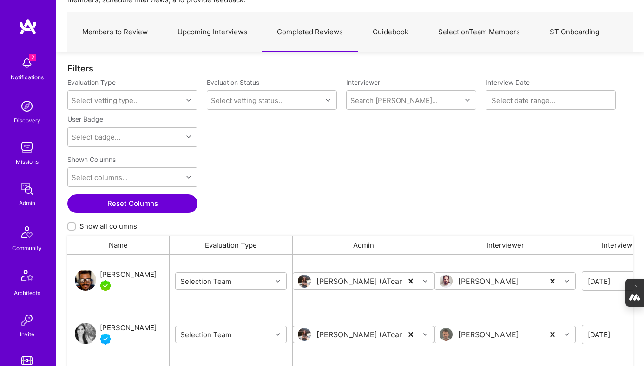
click at [70, 226] on input "Show all columns" at bounding box center [72, 227] width 7 height 7
checkbox input "true"
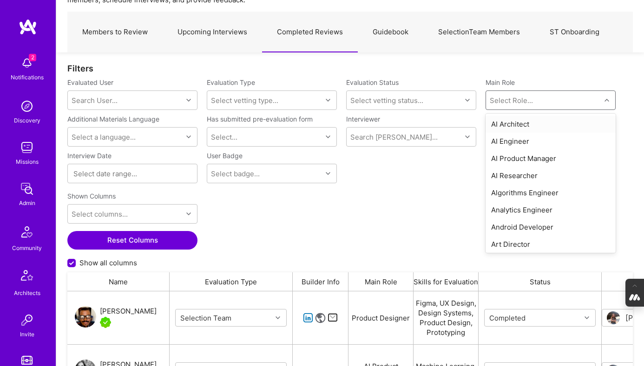
click at [525, 98] on div "Select Role..." at bounding box center [510, 101] width 43 height 10
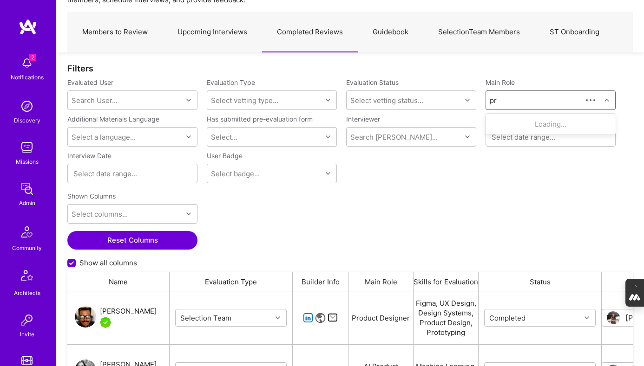
type input "pro"
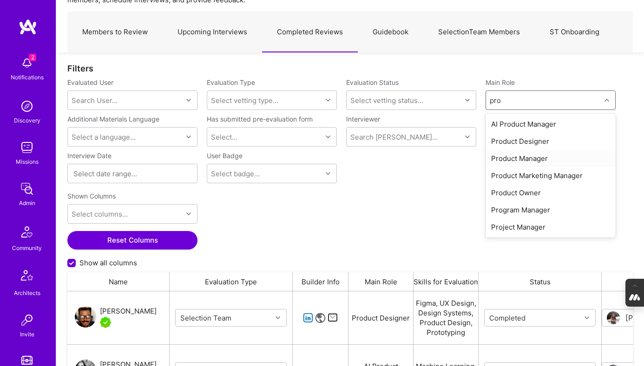
click at [536, 157] on div "Product Manager" at bounding box center [550, 158] width 130 height 17
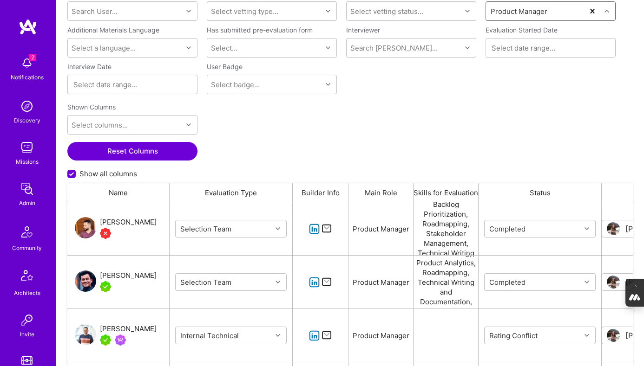
scroll to position [144, 0]
click at [146, 83] on input at bounding box center [132, 83] width 118 height 9
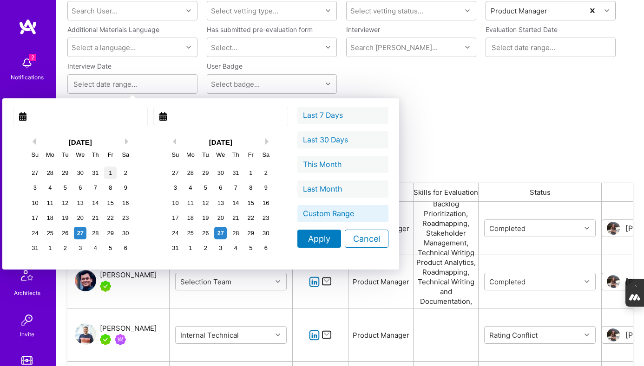
click at [104, 171] on div "1" at bounding box center [110, 173] width 13 height 13
type input "August 01, 2025"
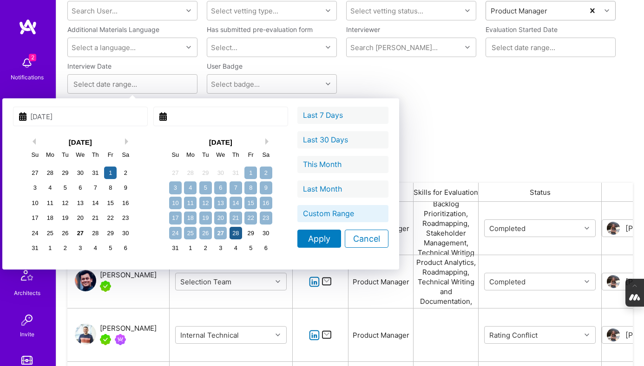
click at [229, 236] on div "28" at bounding box center [235, 233] width 13 height 13
type input "August 28, 2025"
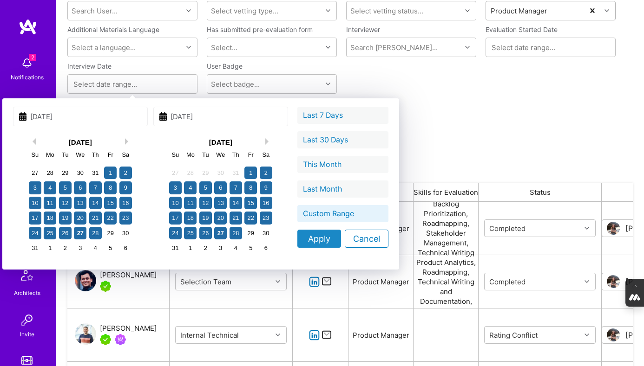
click at [297, 240] on div "Apply" at bounding box center [319, 239] width 44 height 18
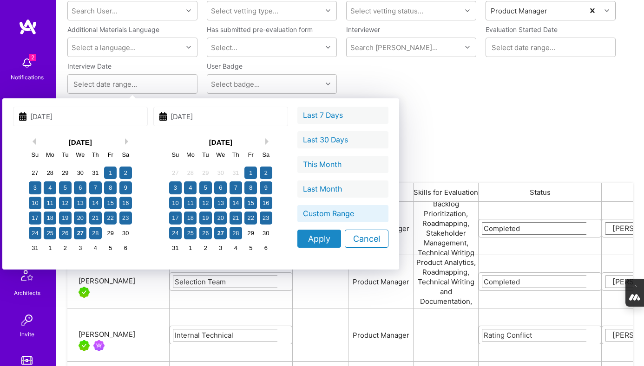
type input "08/01/2025 - 08/28/2025"
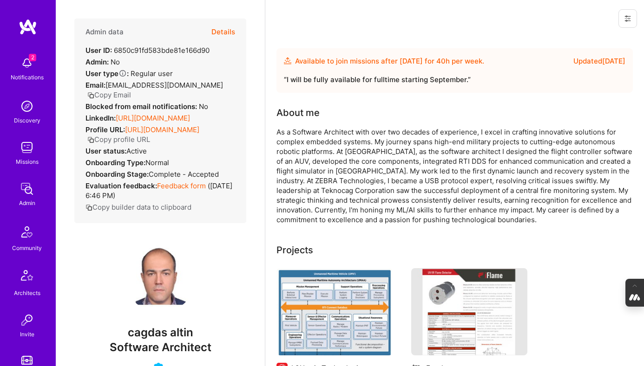
click at [227, 31] on button "Details" at bounding box center [223, 32] width 24 height 27
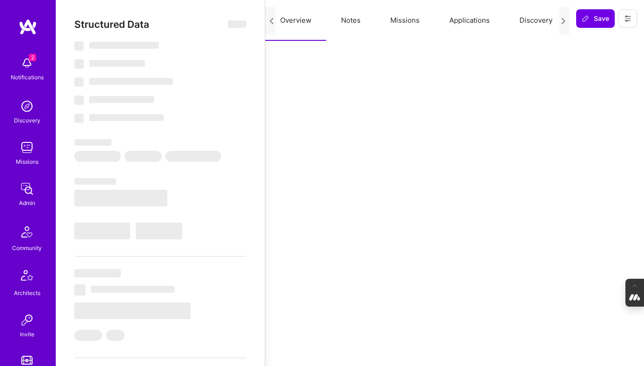
scroll to position [0, 60]
click at [528, 23] on button "Evaluation" at bounding box center [539, 20] width 64 height 41
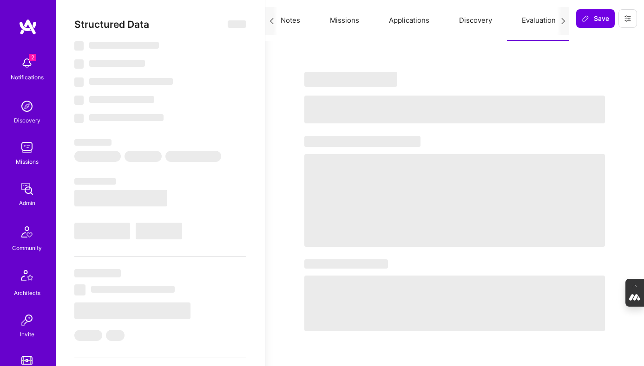
select select "Future Date"
select select "5"
select select "4"
select select "6"
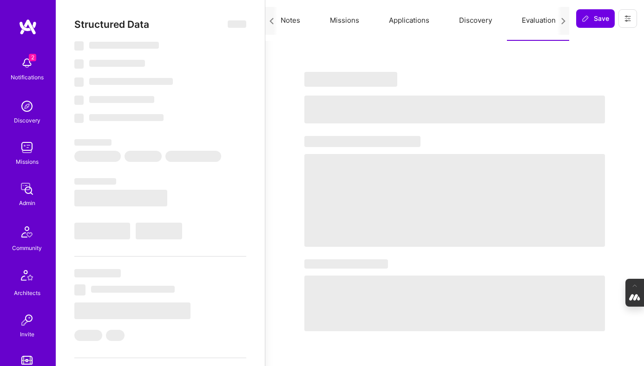
select select "US"
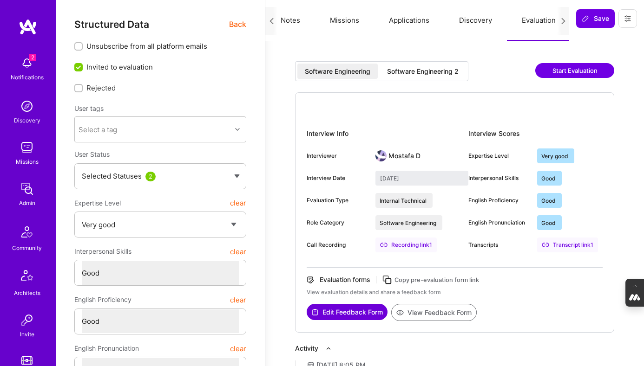
click at [421, 72] on div "Software Engineering 2" at bounding box center [423, 71] width 72 height 9
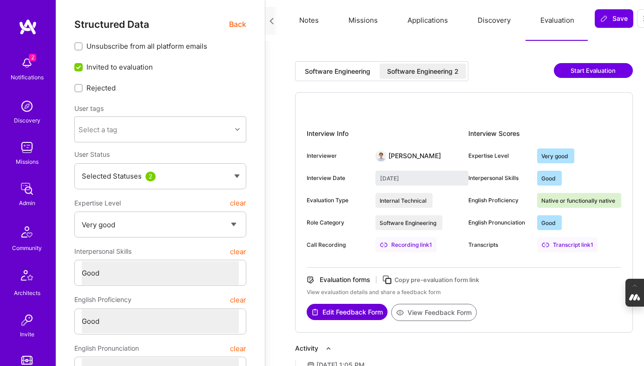
click at [334, 68] on div "Software Engineering" at bounding box center [337, 71] width 65 height 9
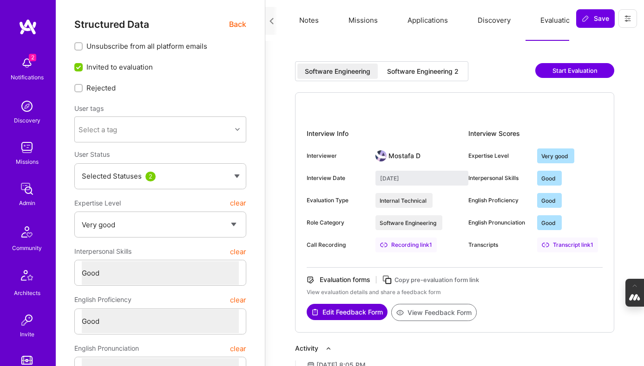
click at [416, 73] on div "Software Engineering 2" at bounding box center [423, 71] width 72 height 9
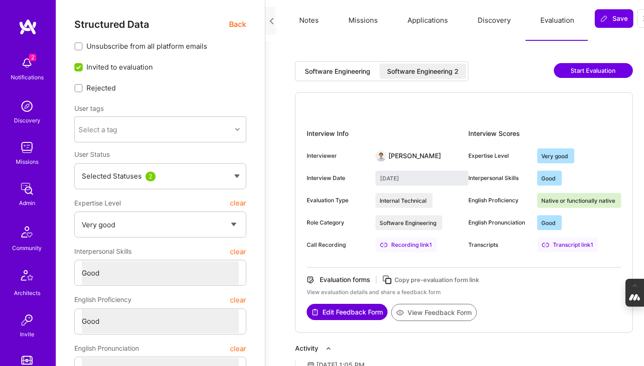
click at [337, 67] on div "Software Engineering" at bounding box center [337, 71] width 65 height 9
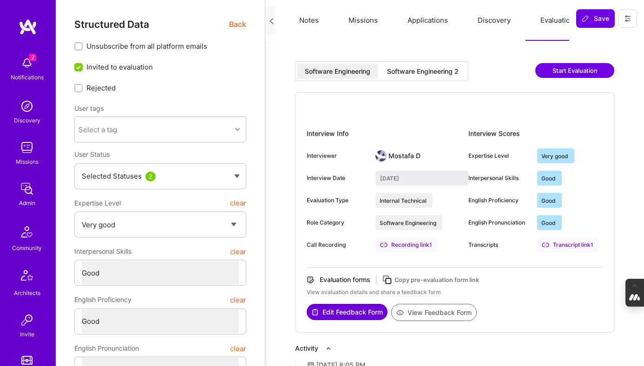
click at [407, 69] on div "Software Engineering 2" at bounding box center [423, 71] width 72 height 9
type input "[DATE]"
